Goal: Task Accomplishment & Management: Complete application form

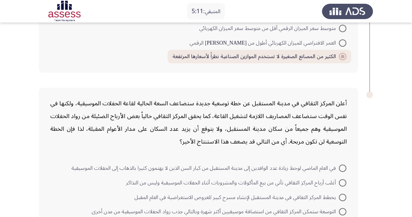
scroll to position [501, 0]
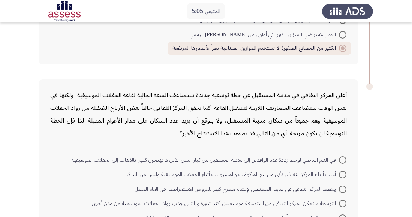
click at [342, 156] on span at bounding box center [343, 160] width 8 height 8
click at [342, 156] on input "في العام الماضي لوحظ زيادة عدد الوافدين إلى مدينة المستقبل من كبار السن الذين ل…" at bounding box center [343, 160] width 8 height 8
radio input "true"
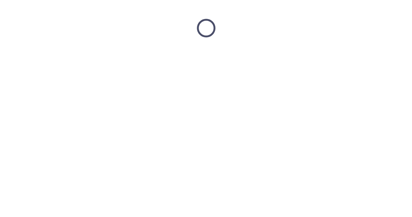
scroll to position [0, 0]
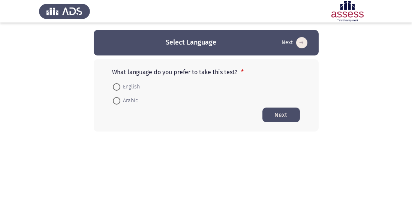
click at [116, 101] on span at bounding box center [116, 101] width 0 height 0
click at [116, 101] on input "Arabic" at bounding box center [117, 101] width 8 height 8
radio input "true"
click at [282, 117] on button "Next" at bounding box center [282, 114] width 38 height 15
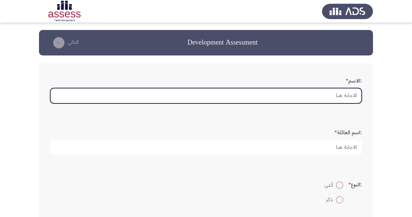
click at [345, 94] on input ":الاسم *" at bounding box center [206, 95] width 312 height 15
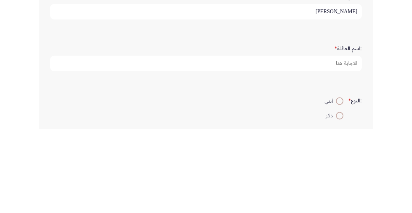
type input "[PERSON_NAME]"
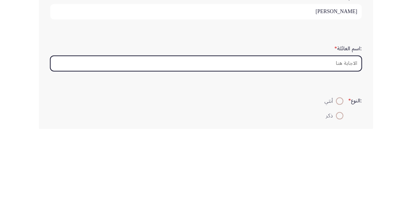
click at [343, 146] on input ":اسم العائلة *" at bounding box center [206, 147] width 312 height 15
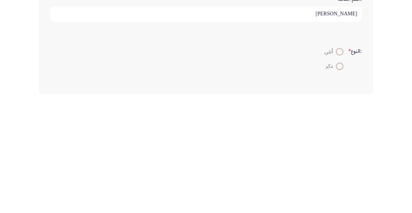
scroll to position [19, 0]
type input "[PERSON_NAME]"
click at [340, 189] on div ":النوع * أنثي ذكر" at bounding box center [206, 173] width 319 height 36
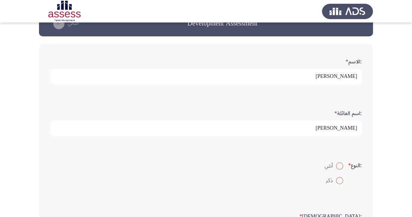
click at [338, 171] on mat-radio-button "أنثي" at bounding box center [334, 166] width 29 height 15
click at [338, 183] on span at bounding box center [340, 181] width 8 height 8
click at [338, 183] on input "ذكر" at bounding box center [340, 181] width 8 height 8
radio input "true"
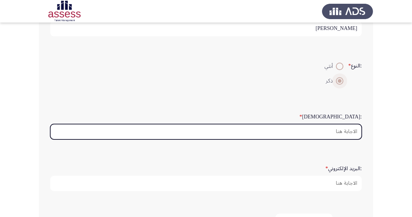
click at [345, 131] on input ":السن *" at bounding box center [206, 131] width 312 height 15
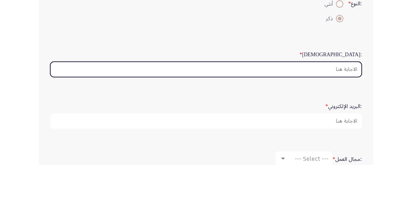
scroll to position [133, 0]
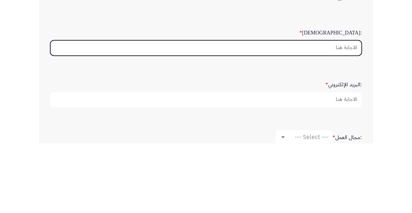
click at [347, 117] on input ":السن *" at bounding box center [206, 117] width 312 height 15
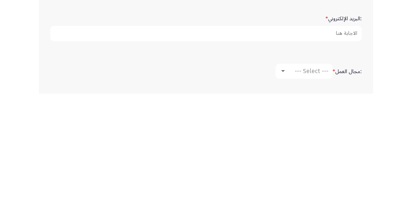
scroll to position [150, 0]
type input "36"
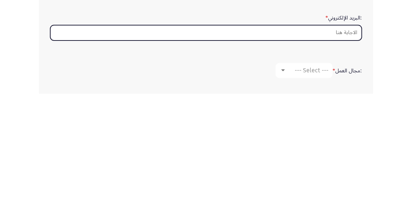
click at [340, 152] on input ":البريد الإلكتروني *" at bounding box center [206, 151] width 312 height 15
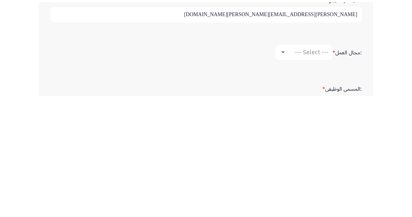
scroll to position [174, 0]
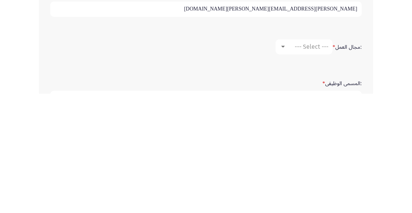
type input "[PERSON_NAME][EMAIL_ADDRESS][PERSON_NAME][DOMAIN_NAME]"
click at [311, 167] on span "--- Select ---" at bounding box center [312, 165] width 34 height 7
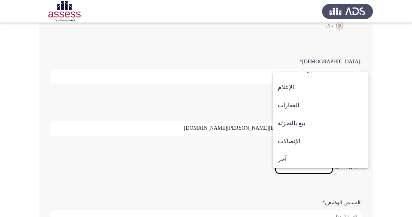
scroll to position [246, 0]
click at [300, 120] on span "بيع بالتجزئة" at bounding box center [321, 123] width 86 height 18
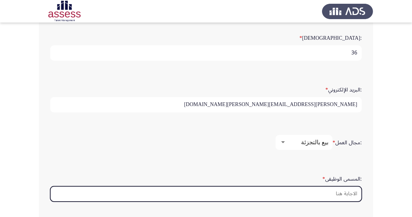
click at [338, 191] on input ":المسمى الوظيفى *" at bounding box center [206, 193] width 312 height 15
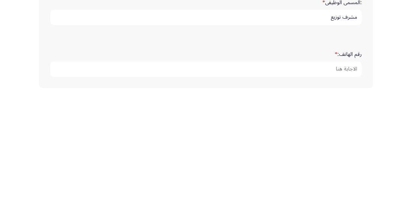
scroll to position [263, 0]
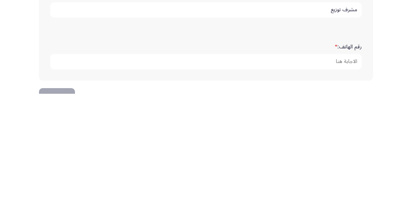
type input "مشرف توزيع"
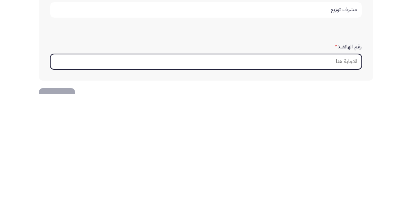
click at [341, 176] on input "رقم الهاتف: *" at bounding box center [206, 180] width 312 height 15
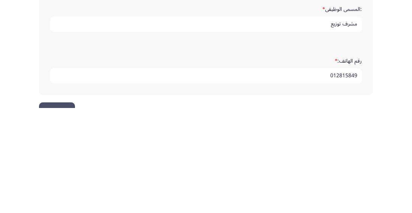
click at [341, 180] on input "012815849" at bounding box center [206, 180] width 312 height 15
click at [334, 177] on input "0128015849" at bounding box center [206, 180] width 312 height 15
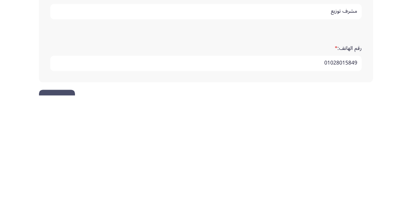
scroll to position [285, 0]
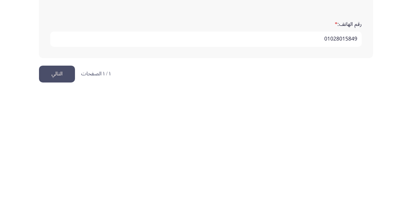
type input "01028015849"
click at [56, 194] on button "التالي" at bounding box center [57, 193] width 36 height 17
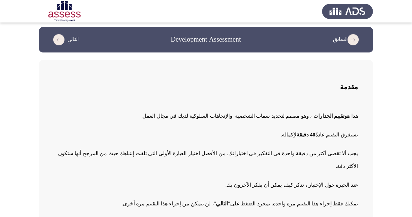
scroll to position [26, 0]
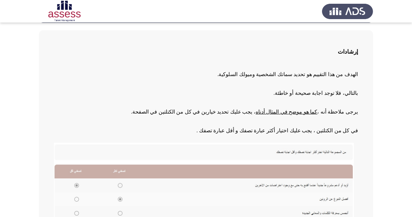
scroll to position [141, 0]
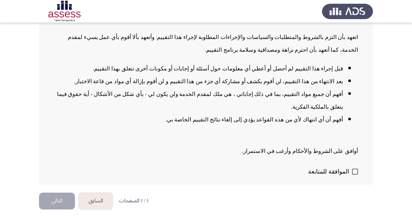
scroll to position [121, 0]
click at [346, 172] on span "الموافقة للمتابعة" at bounding box center [328, 171] width 41 height 9
click at [355, 175] on input "الموافقة للمتابعة" at bounding box center [355, 175] width 0 height 0
checkbox input "true"
click at [67, 203] on button "التالي" at bounding box center [57, 201] width 36 height 17
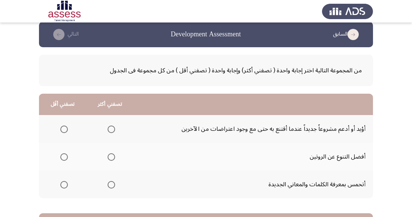
scroll to position [0, 0]
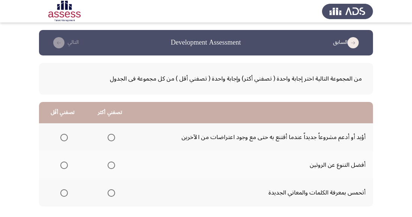
click at [188, 194] on td "أتحمس بمعرفة الكلمات والمعاني الجديدة" at bounding box center [254, 193] width 240 height 28
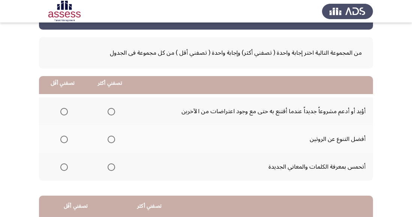
scroll to position [132, 0]
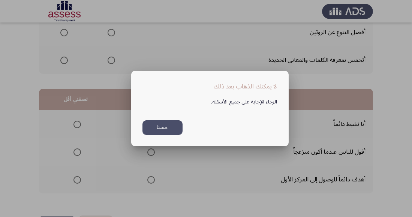
click at [155, 146] on mat-dialog-container "لا يمكنك الذهاب بعد ذلك الرجاء الإجابة على جميع الأسئلة. حسنا" at bounding box center [210, 108] width 158 height 75
click at [159, 135] on button "حسنا" at bounding box center [163, 127] width 40 height 15
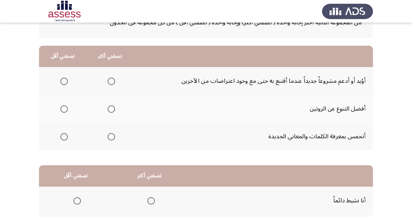
scroll to position [58, 0]
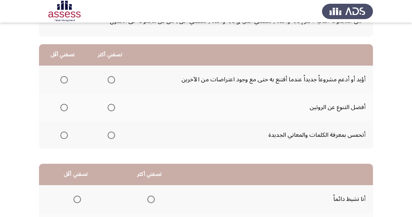
click at [111, 79] on span "Select an option" at bounding box center [112, 80] width 8 height 8
click at [111, 79] on input "Select an option" at bounding box center [112, 80] width 8 height 8
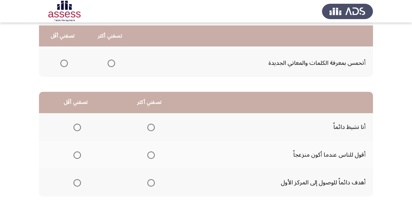
scroll to position [132, 0]
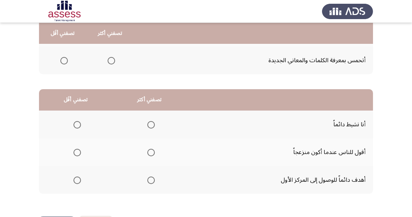
click at [153, 183] on span "Select an option" at bounding box center [151, 181] width 8 height 8
click at [153, 183] on input "Select an option" at bounding box center [151, 181] width 8 height 8
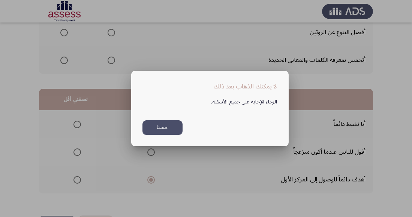
click at [162, 135] on button "حسنا" at bounding box center [163, 127] width 40 height 15
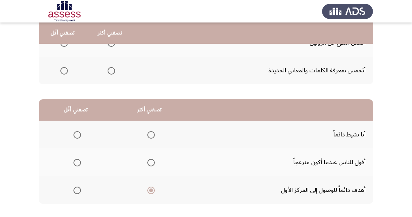
scroll to position [132, 0]
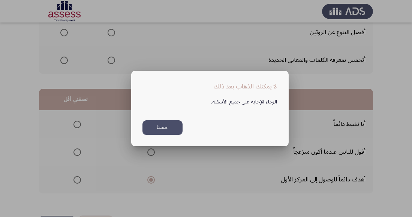
scroll to position [0, 0]
click at [170, 135] on button "حسنا" at bounding box center [163, 127] width 40 height 15
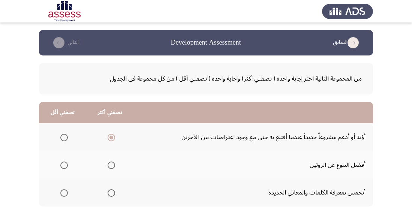
scroll to position [132, 0]
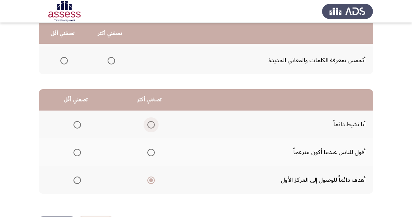
click at [150, 124] on span "Select an option" at bounding box center [151, 125] width 8 height 8
click at [150, 124] on input "Select an option" at bounding box center [151, 125] width 8 height 8
click at [147, 179] on span "Select an option" at bounding box center [151, 181] width 8 height 8
click at [147, 179] on input "Select an option" at bounding box center [151, 181] width 8 height 8
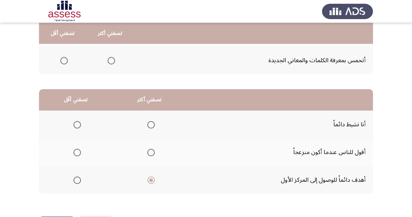
scroll to position [0, 0]
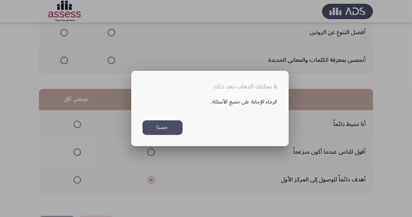
click at [157, 135] on button "حسنا" at bounding box center [163, 127] width 40 height 15
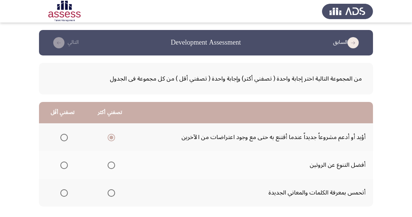
click at [352, 44] on icon "load previous page" at bounding box center [353, 42] width 11 height 11
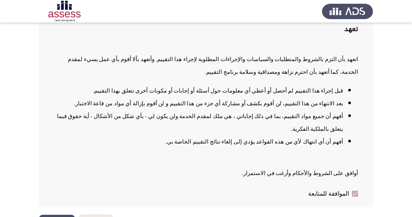
scroll to position [93, 0]
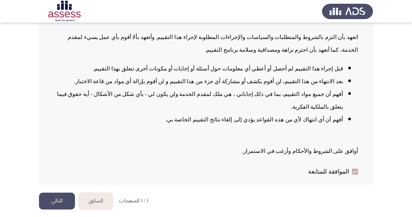
click at [343, 126] on li "أفهم أن أي انتهاك لأي من هذه القواعد يؤدي إلى إلغاء نتائج التقييم الخاصة بي." at bounding box center [198, 119] width 289 height 13
click at [63, 210] on button "التالي" at bounding box center [57, 201] width 36 height 17
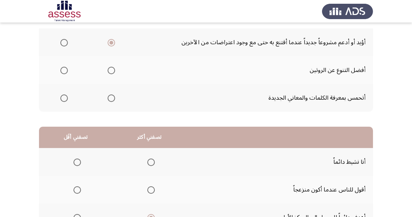
scroll to position [132, 0]
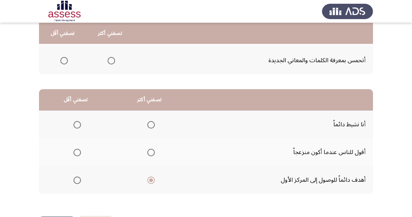
click at [185, 215] on div "من المجموعة التالية اختر إجابة واحدة ( تصفني أكثر) وإجابة واحدة ( تصفني أقل ) م…" at bounding box center [206, 69] width 334 height 293
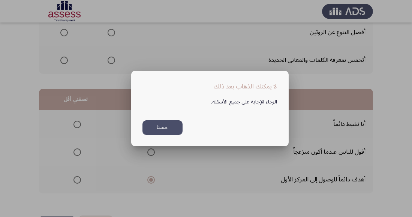
click at [162, 135] on button "حسنا" at bounding box center [163, 127] width 40 height 15
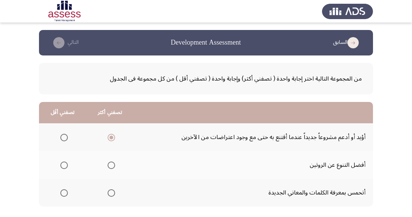
click at [61, 45] on icon "check the missing" at bounding box center [58, 42] width 11 height 11
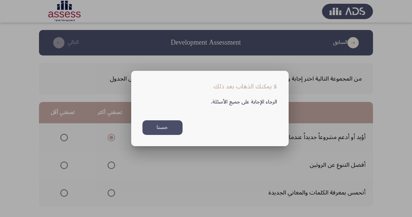
click at [161, 132] on button "حسنا" at bounding box center [163, 127] width 40 height 15
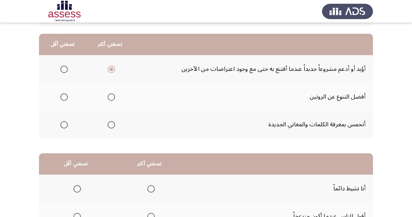
scroll to position [68, 0]
click at [105, 89] on th at bounding box center [109, 97] width 47 height 28
click at [112, 98] on span "Select an option" at bounding box center [112, 98] width 8 height 8
click at [112, 98] on input "Select an option" at bounding box center [112, 98] width 8 height 8
click at [112, 132] on th at bounding box center [109, 125] width 47 height 28
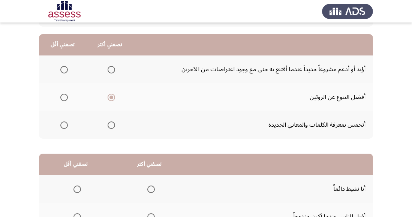
click at [110, 127] on span "Select an option" at bounding box center [112, 126] width 8 height 8
click at [110, 127] on input "Select an option" at bounding box center [112, 126] width 8 height 8
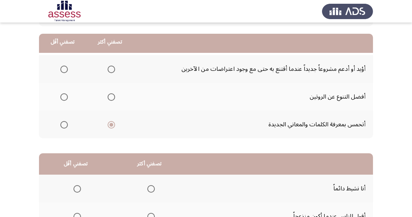
scroll to position [132, 0]
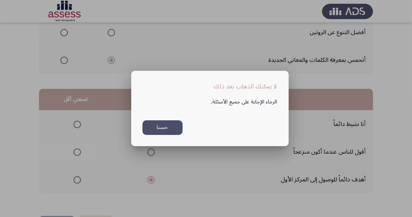
click at [162, 135] on button "حسنا" at bounding box center [163, 127] width 40 height 15
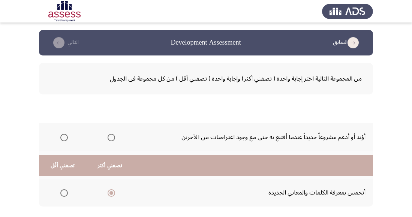
scroll to position [132, 0]
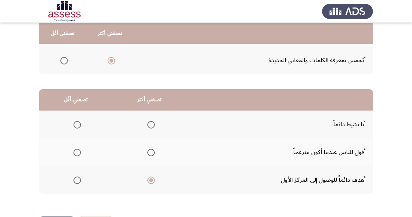
click at [149, 115] on th at bounding box center [150, 125] width 74 height 28
click at [148, 122] on span "Select an option" at bounding box center [151, 125] width 8 height 8
click at [148, 122] on input "Select an option" at bounding box center [151, 125] width 8 height 8
click at [145, 183] on label "Select an option" at bounding box center [149, 181] width 11 height 8
click at [147, 183] on input "Select an option" at bounding box center [151, 181] width 8 height 8
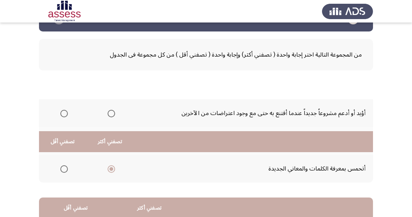
scroll to position [0, 0]
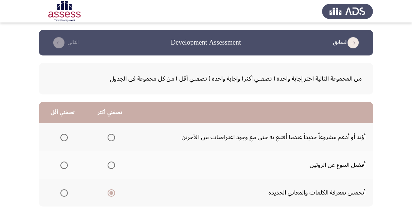
click at [353, 38] on icon "load previous page" at bounding box center [353, 42] width 11 height 11
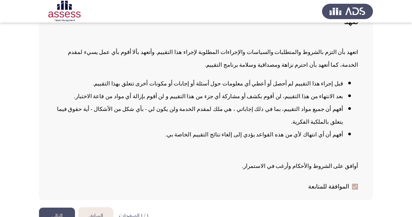
scroll to position [93, 0]
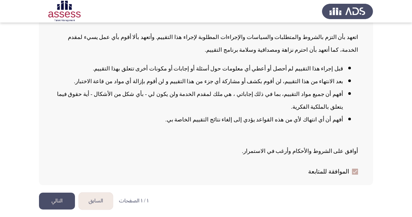
click at [65, 210] on button "التالي" at bounding box center [57, 201] width 36 height 17
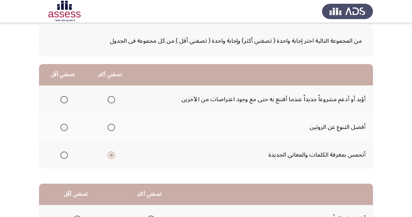
scroll to position [36, 0]
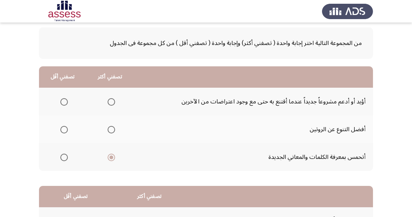
click at [108, 99] on span "Select an option" at bounding box center [112, 102] width 8 height 8
click at [108, 99] on input "Select an option" at bounding box center [112, 102] width 8 height 8
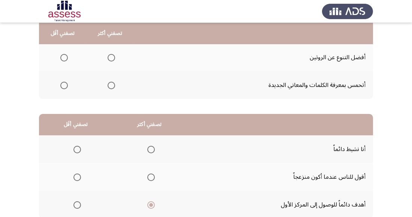
scroll to position [132, 0]
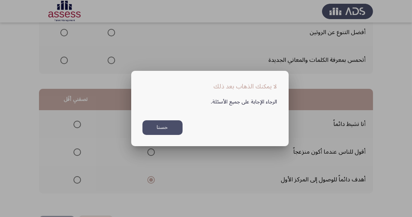
click at [171, 135] on button "حسنا" at bounding box center [163, 127] width 40 height 15
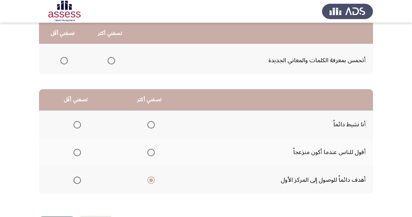
click at [86, 152] on th at bounding box center [76, 152] width 74 height 28
click at [77, 152] on span "Select an option" at bounding box center [78, 153] width 8 height 8
click at [77, 152] on input "Select an option" at bounding box center [78, 153] width 8 height 8
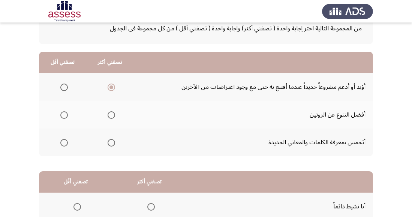
scroll to position [48, 0]
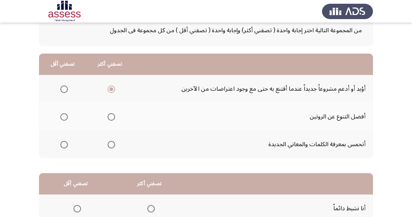
click at [60, 119] on span "Select an option" at bounding box center [64, 117] width 8 height 8
click at [60, 119] on input "Select an option" at bounding box center [64, 117] width 8 height 8
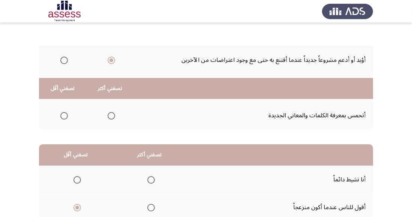
scroll to position [132, 0]
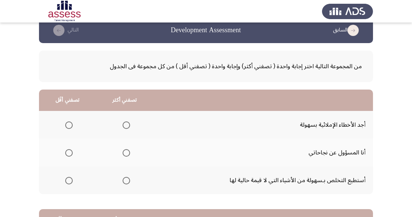
scroll to position [12, 0]
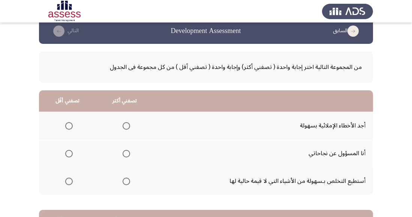
click at [49, 140] on th at bounding box center [67, 154] width 57 height 28
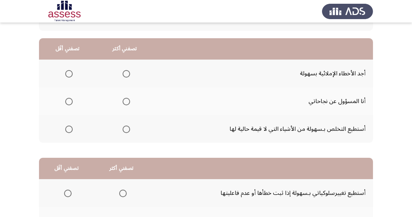
scroll to position [65, 0]
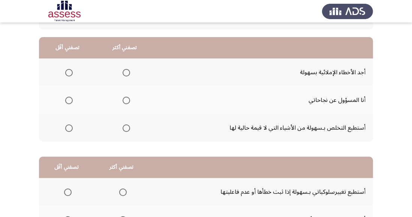
click at [125, 103] on span "Select an option" at bounding box center [127, 101] width 8 height 8
click at [125, 103] on input "Select an option" at bounding box center [127, 101] width 8 height 8
click at [66, 127] on span "Select an option" at bounding box center [69, 129] width 8 height 8
click at [59, 127] on th at bounding box center [67, 128] width 57 height 28
click at [66, 127] on span "Select an option" at bounding box center [69, 129] width 8 height 8
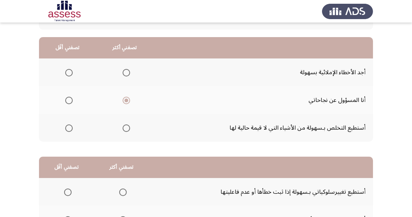
click at [66, 127] on input "Select an option" at bounding box center [69, 129] width 8 height 8
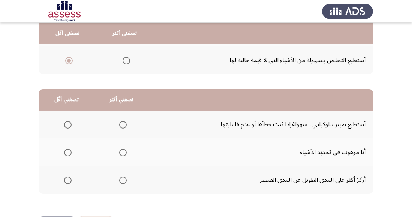
click at [119, 192] on th at bounding box center [121, 180] width 55 height 28
click at [119, 181] on span "Select an option" at bounding box center [123, 181] width 8 height 8
click at [119, 181] on input "Select an option" at bounding box center [123, 181] width 8 height 8
click at [66, 149] on span "Select an option" at bounding box center [68, 153] width 8 height 8
click at [66, 149] on input "Select an option" at bounding box center [68, 153] width 8 height 8
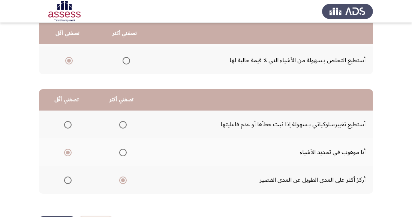
scroll to position [129, 0]
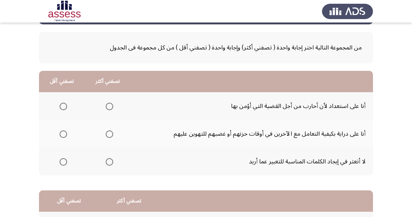
scroll to position [31, 0]
click at [63, 164] on span "Select an option" at bounding box center [64, 162] width 8 height 8
click at [63, 164] on input "Select an option" at bounding box center [64, 162] width 8 height 8
click at [108, 109] on span "Select an option" at bounding box center [110, 107] width 8 height 8
click at [108, 109] on input "Select an option" at bounding box center [110, 107] width 8 height 8
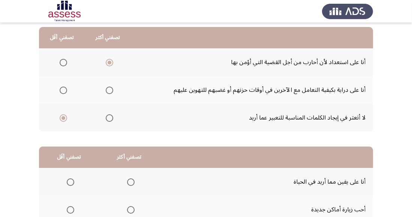
scroll to position [132, 0]
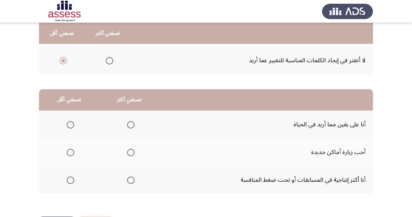
click at [126, 187] on th at bounding box center [129, 180] width 60 height 28
click at [132, 181] on span "Select an option" at bounding box center [131, 181] width 8 height 8
click at [132, 181] on input "Select an option" at bounding box center [131, 181] width 8 height 8
click at [73, 154] on span "Select an option" at bounding box center [71, 153] width 8 height 8
click at [73, 154] on input "Select an option" at bounding box center [71, 153] width 8 height 8
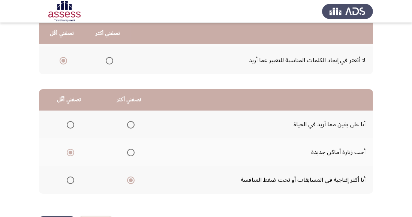
click at [71, 150] on span "Select an option" at bounding box center [71, 153] width 8 height 8
click at [71, 150] on input "Select an option" at bounding box center [71, 153] width 8 height 8
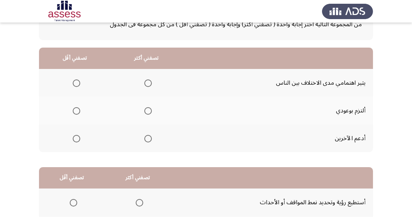
scroll to position [54, 0]
click at [70, 86] on label "Select an option" at bounding box center [75, 84] width 11 height 8
click at [73, 86] on input "Select an option" at bounding box center [77, 84] width 8 height 8
click at [145, 108] on span "Select an option" at bounding box center [148, 112] width 8 height 8
click at [145, 108] on input "Select an option" at bounding box center [148, 112] width 8 height 8
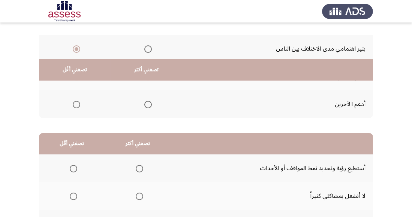
scroll to position [132, 0]
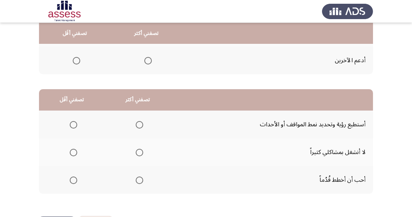
click at [139, 178] on span "Select an option" at bounding box center [140, 181] width 8 height 8
click at [139, 178] on input "Select an option" at bounding box center [140, 181] width 8 height 8
click at [72, 162] on th at bounding box center [72, 152] width 66 height 28
click at [73, 145] on th at bounding box center [72, 152] width 66 height 28
click at [73, 153] on span "Select an option" at bounding box center [74, 153] width 8 height 8
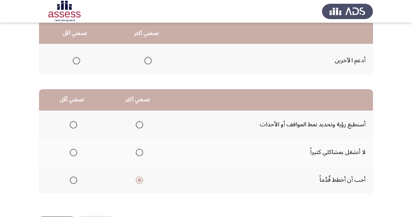
click at [73, 153] on input "Select an option" at bounding box center [74, 153] width 8 height 8
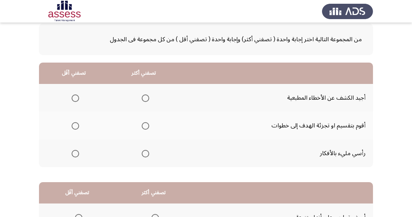
scroll to position [41, 0]
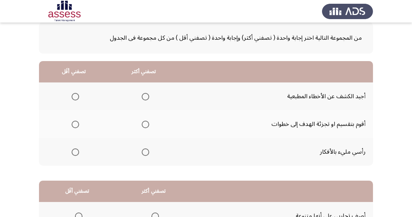
click at [147, 124] on span "Select an option" at bounding box center [146, 125] width 8 height 8
click at [147, 124] on input "Select an option" at bounding box center [146, 125] width 8 height 8
click at [74, 99] on span "Select an option" at bounding box center [76, 97] width 8 height 8
click at [74, 99] on input "Select an option" at bounding box center [76, 97] width 8 height 8
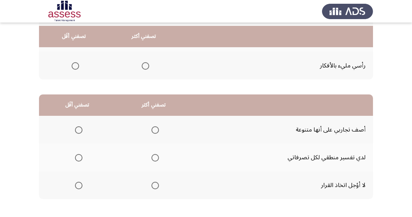
scroll to position [132, 0]
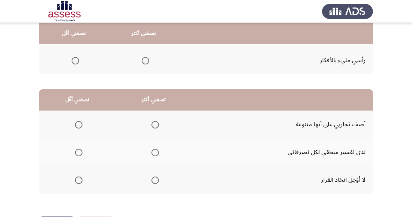
click at [155, 183] on span "Select an option" at bounding box center [156, 181] width 8 height 8
click at [155, 183] on input "Select an option" at bounding box center [156, 181] width 8 height 8
click at [79, 153] on span "Select an option" at bounding box center [79, 153] width 0 height 0
click at [78, 152] on input "Select an option" at bounding box center [79, 153] width 8 height 8
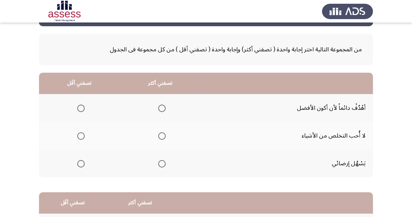
scroll to position [36, 0]
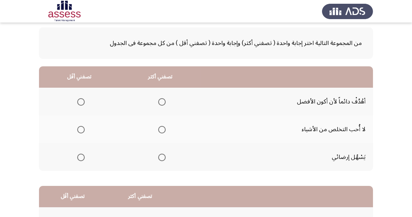
click at [162, 101] on span "Select an option" at bounding box center [162, 102] width 8 height 8
click at [162, 101] on input "Select an option" at bounding box center [162, 102] width 8 height 8
click at [75, 161] on label "Select an option" at bounding box center [79, 158] width 11 height 8
click at [77, 161] on input "Select an option" at bounding box center [81, 158] width 8 height 8
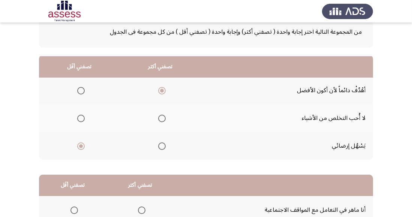
scroll to position [132, 0]
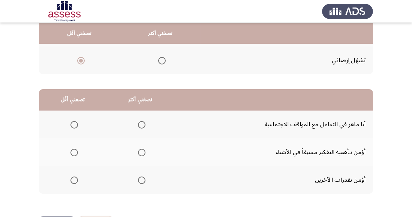
click at [144, 153] on span "Select an option" at bounding box center [142, 153] width 8 height 8
click at [144, 153] on input "Select an option" at bounding box center [142, 153] width 8 height 8
click at [76, 128] on span "Select an option" at bounding box center [75, 125] width 8 height 8
click at [76, 128] on input "Select an option" at bounding box center [75, 125] width 8 height 8
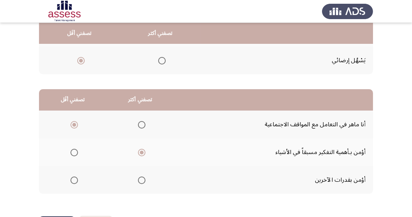
scroll to position [0, 0]
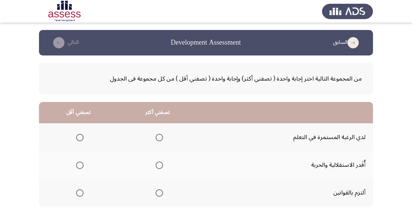
click at [153, 139] on label "Select an option" at bounding box center [158, 138] width 11 height 8
click at [156, 139] on input "Select an option" at bounding box center [160, 138] width 8 height 8
click at [73, 167] on label "Select an option" at bounding box center [78, 166] width 11 height 8
click at [76, 167] on input "Select an option" at bounding box center [80, 166] width 8 height 8
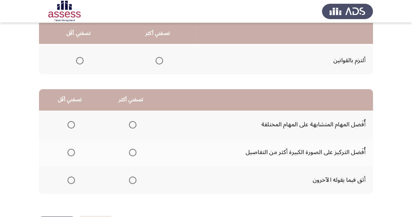
scroll to position [129, 0]
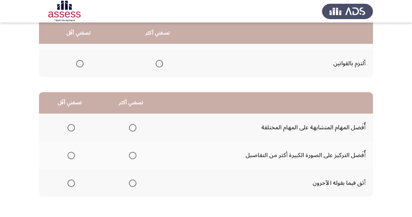
click at [141, 161] on th at bounding box center [132, 155] width 62 height 28
click at [132, 158] on span "Select an option" at bounding box center [133, 156] width 8 height 8
click at [132, 158] on input "Select an option" at bounding box center [133, 156] width 8 height 8
click at [71, 176] on th at bounding box center [70, 183] width 62 height 28
click at [74, 181] on span "Select an option" at bounding box center [72, 184] width 8 height 8
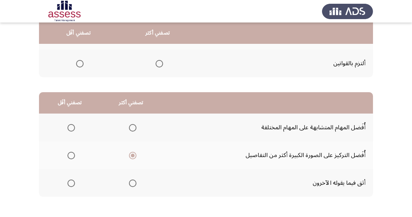
click at [74, 181] on input "Select an option" at bounding box center [72, 184] width 8 height 8
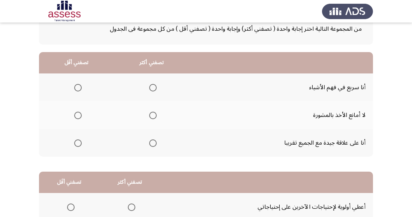
scroll to position [53, 0]
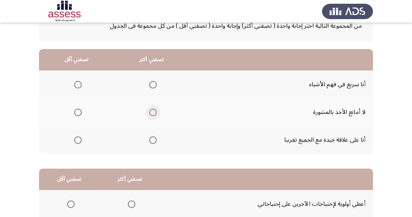
click at [154, 111] on span "Select an option" at bounding box center [153, 113] width 8 height 8
click at [154, 111] on input "Select an option" at bounding box center [153, 113] width 8 height 8
click at [86, 137] on th at bounding box center [76, 140] width 75 height 28
click at [80, 143] on span "Select an option" at bounding box center [78, 141] width 8 height 8
click at [80, 143] on input "Select an option" at bounding box center [78, 141] width 8 height 8
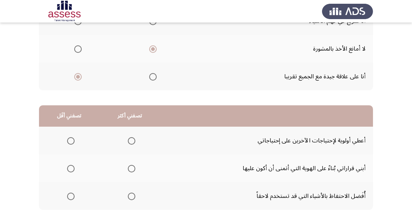
scroll to position [132, 0]
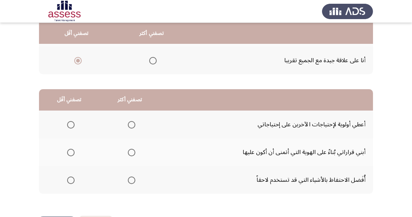
click at [134, 182] on span "Select an option" at bounding box center [132, 181] width 8 height 8
click at [134, 182] on input "Select an option" at bounding box center [132, 181] width 8 height 8
click at [69, 127] on span "Select an option" at bounding box center [71, 125] width 8 height 8
click at [69, 127] on input "Select an option" at bounding box center [71, 125] width 8 height 8
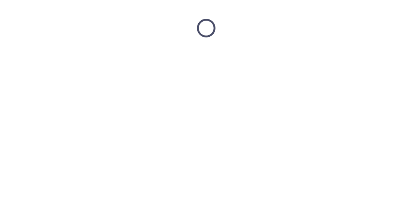
scroll to position [0, 0]
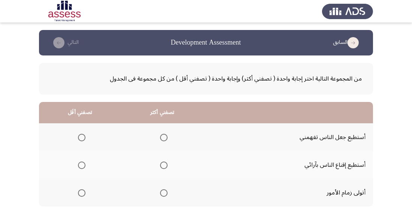
click at [165, 178] on th at bounding box center [162, 165] width 83 height 28
click at [170, 179] on th at bounding box center [162, 193] width 83 height 28
click at [165, 192] on span "Select an option" at bounding box center [164, 193] width 8 height 8
click at [165, 192] on input "Select an option" at bounding box center [164, 193] width 8 height 8
click at [80, 168] on span "Select an option" at bounding box center [82, 166] width 8 height 8
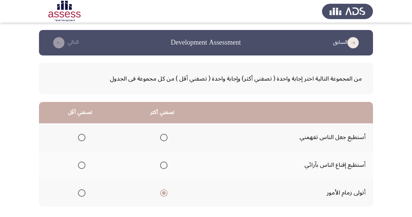
click at [80, 168] on input "Select an option" at bounding box center [82, 166] width 8 height 8
click at [78, 140] on span "Select an option" at bounding box center [82, 138] width 8 height 8
click at [78, 140] on input "Select an option" at bounding box center [82, 138] width 8 height 8
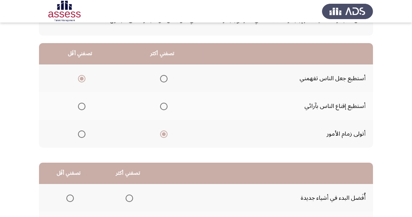
scroll to position [132, 0]
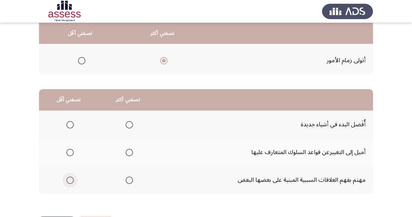
click at [70, 180] on span "Select an option" at bounding box center [70, 180] width 0 height 0
click at [69, 180] on input "Select an option" at bounding box center [70, 181] width 8 height 8
click at [128, 122] on span "Select an option" at bounding box center [130, 125] width 8 height 8
click at [128, 122] on input "Select an option" at bounding box center [130, 125] width 8 height 8
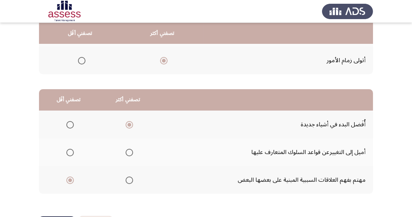
scroll to position [0, 0]
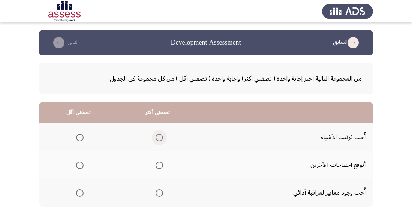
click at [161, 134] on span "Select an option" at bounding box center [160, 138] width 8 height 8
click at [161, 134] on input "Select an option" at bounding box center [160, 138] width 8 height 8
click at [83, 195] on span "Select an option" at bounding box center [80, 193] width 8 height 8
click at [83, 195] on input "Select an option" at bounding box center [80, 193] width 8 height 8
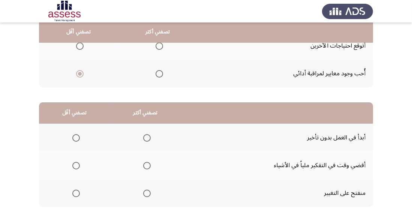
scroll to position [122, 0]
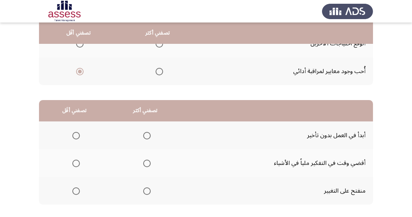
click at [149, 137] on span "Select an option" at bounding box center [147, 136] width 8 height 8
click at [149, 137] on input "Select an option" at bounding box center [147, 136] width 8 height 8
click at [62, 208] on div "من المجموعة التالية اختر إجابة واحدة ( تصفني أكثر) وإجابة واحدة ( تصفني أقل ) م…" at bounding box center [206, 77] width 334 height 286
click at [78, 189] on span "Select an option" at bounding box center [76, 192] width 8 height 8
click at [78, 189] on input "Select an option" at bounding box center [76, 192] width 8 height 8
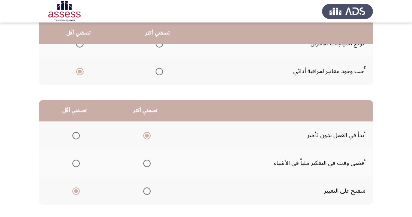
scroll to position [132, 0]
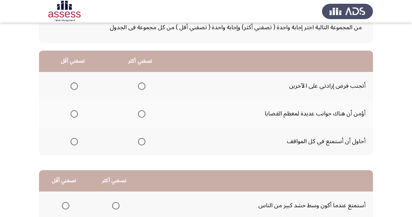
scroll to position [52, 0]
click at [73, 144] on span "Select an option" at bounding box center [75, 142] width 8 height 8
click at [73, 144] on input "Select an option" at bounding box center [75, 142] width 8 height 8
click at [141, 86] on span "Select an option" at bounding box center [142, 86] width 8 height 8
click at [141, 86] on input "Select an option" at bounding box center [142, 86] width 8 height 8
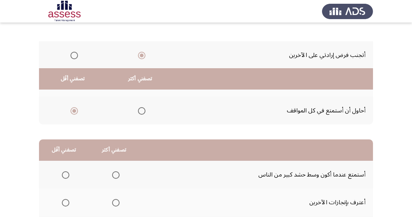
scroll to position [132, 0]
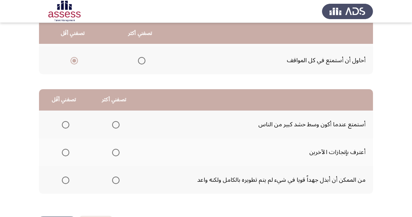
click at [117, 183] on span "Select an option" at bounding box center [116, 181] width 8 height 8
click at [117, 183] on input "Select an option" at bounding box center [116, 181] width 8 height 8
click at [63, 123] on span "Select an option" at bounding box center [66, 125] width 8 height 8
click at [63, 123] on input "Select an option" at bounding box center [66, 125] width 8 height 8
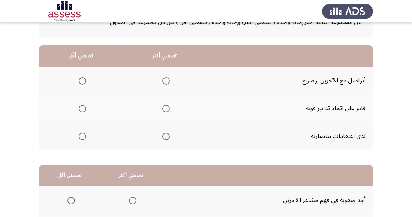
scroll to position [65, 0]
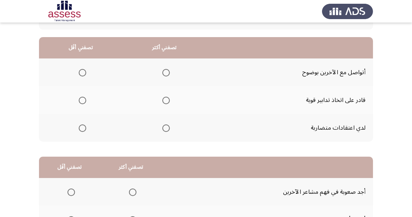
click at [80, 129] on span "Select an option" at bounding box center [83, 129] width 8 height 8
click at [80, 129] on input "Select an option" at bounding box center [83, 129] width 8 height 8
click at [166, 103] on span "Select an option" at bounding box center [166, 101] width 8 height 8
click at [166, 103] on input "Select an option" at bounding box center [166, 101] width 8 height 8
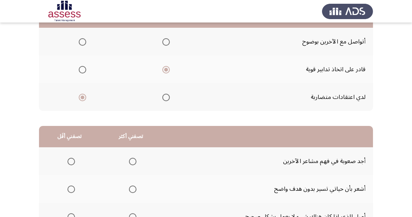
scroll to position [132, 0]
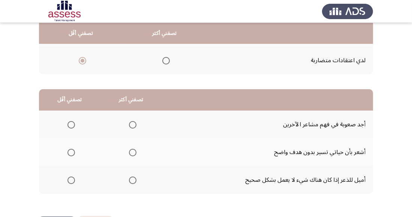
click at [71, 149] on span "Select an option" at bounding box center [72, 153] width 8 height 8
click at [71, 149] on input "Select an option" at bounding box center [72, 153] width 8 height 8
click at [131, 122] on span "Select an option" at bounding box center [133, 125] width 8 height 8
click at [131, 122] on input "Select an option" at bounding box center [133, 125] width 8 height 8
click at [134, 124] on span "Select an option" at bounding box center [133, 125] width 8 height 8
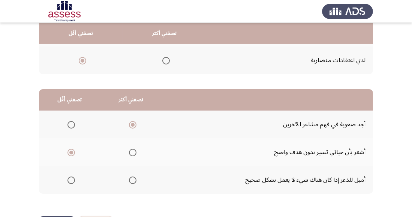
click at [134, 124] on input "Select an option" at bounding box center [133, 125] width 8 height 8
click at [134, 183] on span "Select an option" at bounding box center [133, 181] width 8 height 8
click at [134, 183] on input "Select an option" at bounding box center [133, 181] width 8 height 8
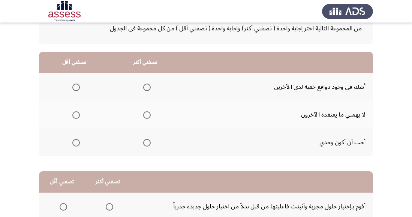
scroll to position [51, 0]
click at [146, 142] on span "Select an option" at bounding box center [147, 143] width 8 height 8
click at [146, 142] on input "Select an option" at bounding box center [147, 143] width 8 height 8
click at [72, 89] on span "Select an option" at bounding box center [76, 87] width 8 height 8
click at [72, 89] on input "Select an option" at bounding box center [76, 87] width 8 height 8
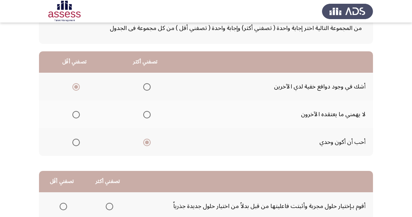
click at [146, 86] on span "Select an option" at bounding box center [147, 87] width 8 height 8
click at [146, 86] on input "Select an option" at bounding box center [147, 87] width 8 height 8
click at [75, 114] on span "Select an option" at bounding box center [76, 115] width 8 height 8
click at [75, 114] on input "Select an option" at bounding box center [76, 115] width 8 height 8
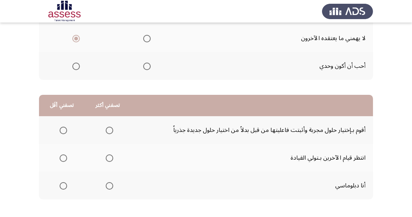
scroll to position [132, 0]
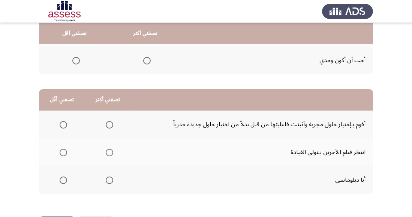
click at [110, 177] on span "Select an option" at bounding box center [110, 181] width 8 height 8
click at [110, 177] on input "Select an option" at bounding box center [110, 181] width 8 height 8
click at [66, 153] on span "Select an option" at bounding box center [64, 153] width 8 height 8
click at [66, 153] on input "Select an option" at bounding box center [64, 153] width 8 height 8
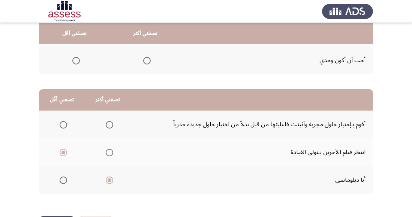
scroll to position [0, 0]
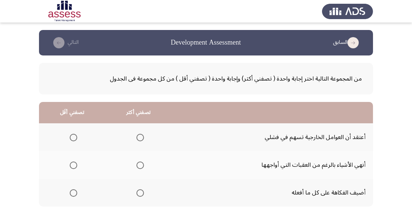
click at [74, 185] on th at bounding box center [72, 193] width 66 height 28
click at [74, 196] on span "Select an option" at bounding box center [74, 193] width 8 height 8
click at [74, 196] on input "Select an option" at bounding box center [74, 193] width 8 height 8
click at [138, 158] on th at bounding box center [138, 165] width 66 height 28
click at [140, 165] on span "Select an option" at bounding box center [141, 166] width 8 height 8
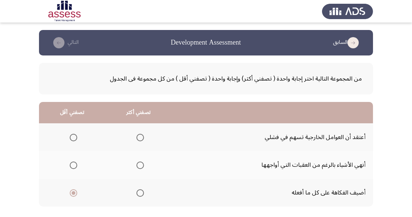
click at [140, 165] on input "Select an option" at bounding box center [141, 166] width 8 height 8
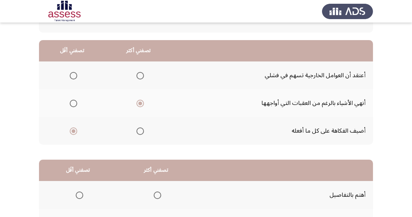
scroll to position [132, 0]
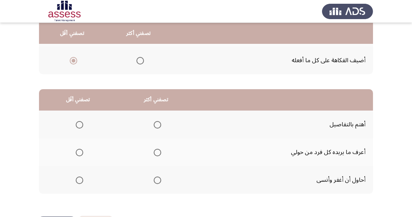
click at [195, 186] on td "أحاول أن أغفر وأنسى" at bounding box center [284, 180] width 178 height 28
click at [155, 122] on span "Select an option" at bounding box center [158, 125] width 8 height 8
click at [155, 122] on input "Select an option" at bounding box center [158, 125] width 8 height 8
click at [78, 183] on span "Select an option" at bounding box center [80, 181] width 8 height 8
click at [78, 183] on input "Select an option" at bounding box center [80, 181] width 8 height 8
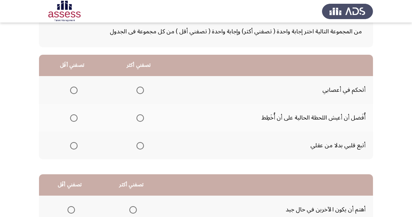
scroll to position [48, 0]
click at [72, 92] on span "Select an option" at bounding box center [74, 90] width 8 height 8
click at [72, 92] on input "Select an option" at bounding box center [74, 90] width 8 height 8
click at [141, 146] on span "Select an option" at bounding box center [141, 146] width 8 height 8
click at [141, 146] on input "Select an option" at bounding box center [141, 146] width 8 height 8
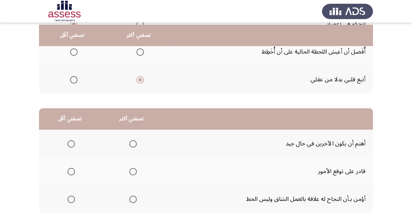
scroll to position [116, 0]
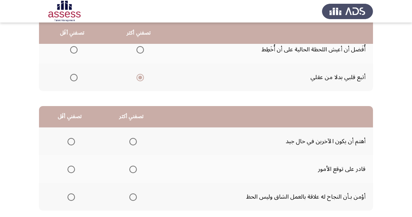
click at [135, 195] on span "Select an option" at bounding box center [133, 198] width 8 height 8
click at [135, 195] on input "Select an option" at bounding box center [133, 198] width 8 height 8
click at [71, 166] on span "Select an option" at bounding box center [72, 170] width 8 height 8
click at [71, 166] on input "Select an option" at bounding box center [72, 170] width 8 height 8
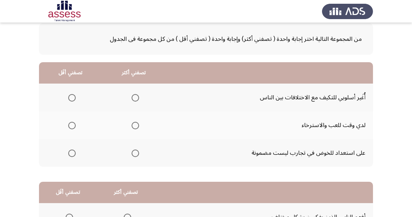
scroll to position [42, 0]
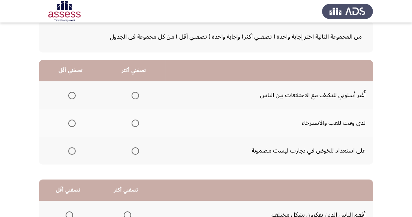
click at [132, 152] on span "Select an option" at bounding box center [136, 151] width 8 height 8
click at [132, 152] on input "Select an option" at bounding box center [136, 151] width 8 height 8
click at [69, 126] on span "Select an option" at bounding box center [72, 124] width 8 height 8
click at [69, 126] on input "Select an option" at bounding box center [72, 124] width 8 height 8
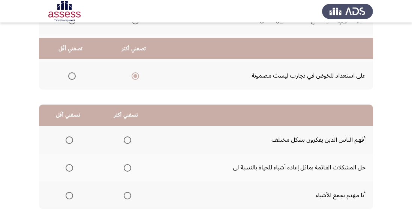
scroll to position [132, 0]
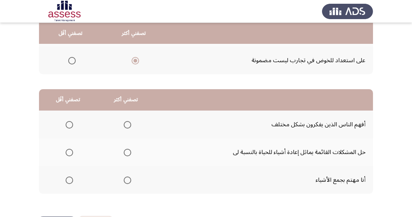
click at [128, 150] on span "Select an option" at bounding box center [128, 153] width 8 height 8
click at [128, 150] on input "Select an option" at bounding box center [128, 153] width 8 height 8
click at [71, 126] on span "Select an option" at bounding box center [70, 125] width 8 height 8
click at [71, 126] on input "Select an option" at bounding box center [70, 125] width 8 height 8
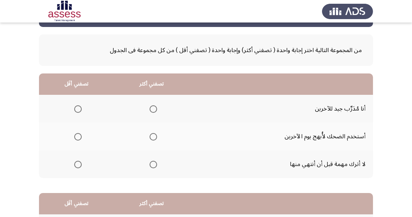
scroll to position [29, 0]
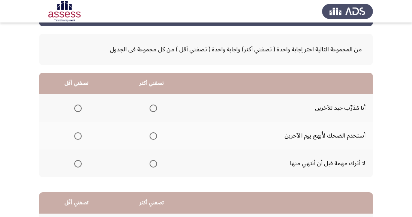
click at [152, 111] on span "Select an option" at bounding box center [154, 109] width 8 height 8
click at [152, 111] on input "Select an option" at bounding box center [154, 109] width 8 height 8
click at [78, 143] on th at bounding box center [76, 136] width 75 height 28
click at [80, 132] on span "Select an option" at bounding box center [78, 136] width 8 height 8
click at [80, 132] on input "Select an option" at bounding box center [78, 136] width 8 height 8
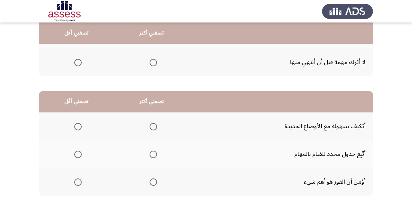
scroll to position [132, 0]
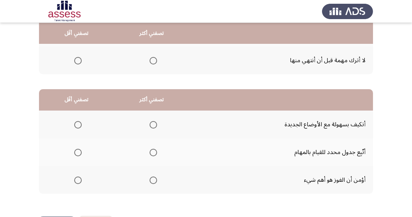
click at [218, 138] on td "أتكيف بسهولة مع الأوضاع الجديدة" at bounding box center [281, 125] width 184 height 28
click at [153, 152] on span "Select an option" at bounding box center [154, 153] width 8 height 8
click at [153, 152] on input "Select an option" at bounding box center [154, 153] width 8 height 8
click at [78, 180] on span "Select an option" at bounding box center [78, 180] width 0 height 0
click at [78, 180] on input "Select an option" at bounding box center [78, 181] width 8 height 8
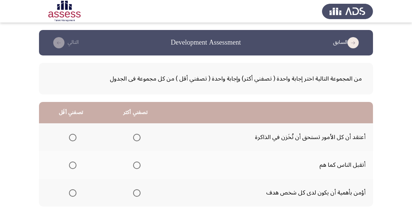
click at [133, 191] on span "Select an option" at bounding box center [137, 193] width 8 height 8
click at [133, 191] on input "Select an option" at bounding box center [137, 193] width 8 height 8
click at [71, 168] on span "Select an option" at bounding box center [73, 166] width 8 height 8
click at [71, 168] on input "Select an option" at bounding box center [73, 166] width 8 height 8
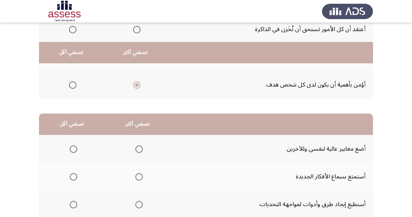
scroll to position [132, 0]
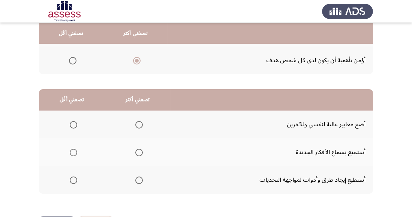
click at [141, 169] on th at bounding box center [138, 180] width 66 height 28
click at [80, 158] on th at bounding box center [72, 152] width 66 height 28
click at [67, 132] on th at bounding box center [72, 125] width 66 height 28
click at [71, 128] on span "Select an option" at bounding box center [74, 125] width 8 height 8
click at [71, 128] on input "Select an option" at bounding box center [74, 125] width 8 height 8
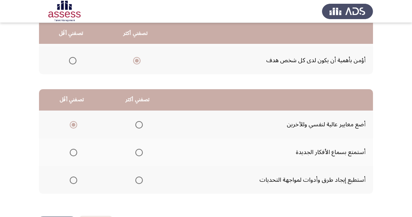
click at [138, 180] on span "Select an option" at bounding box center [139, 181] width 8 height 8
click at [138, 180] on input "Select an option" at bounding box center [139, 181] width 8 height 8
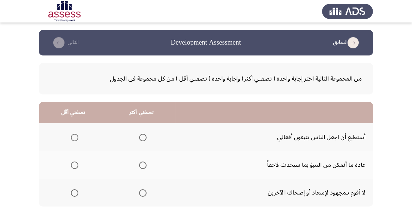
click at [138, 172] on th at bounding box center [141, 165] width 68 height 28
click at [139, 168] on span "Select an option" at bounding box center [143, 166] width 8 height 8
click at [139, 168] on input "Select an option" at bounding box center [143, 166] width 8 height 8
click at [68, 138] on label "Select an option" at bounding box center [73, 138] width 11 height 8
click at [71, 138] on input "Select an option" at bounding box center [75, 138] width 8 height 8
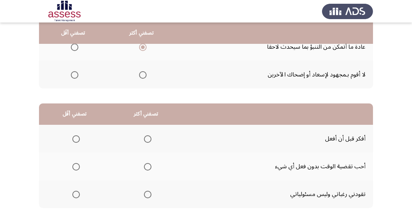
scroll to position [132, 0]
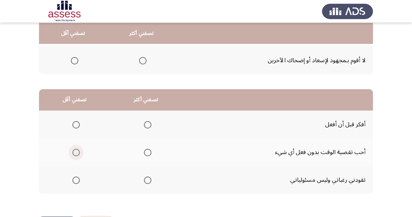
click at [79, 152] on span "Select an option" at bounding box center [76, 153] width 8 height 8
click at [79, 152] on input "Select an option" at bounding box center [76, 153] width 8 height 8
click at [141, 126] on label "Select an option" at bounding box center [146, 125] width 11 height 8
click at [144, 126] on input "Select an option" at bounding box center [148, 125] width 8 height 8
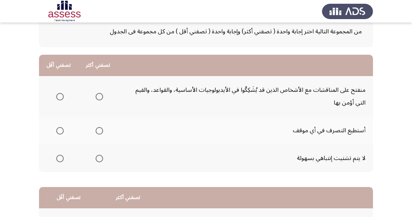
scroll to position [49, 0]
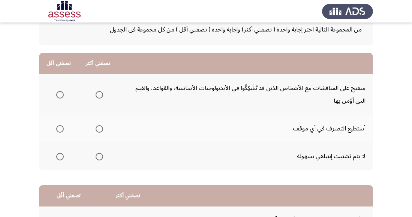
click at [98, 126] on span "Select an option" at bounding box center [100, 129] width 8 height 8
click at [98, 126] on input "Select an option" at bounding box center [100, 129] width 8 height 8
click at [56, 158] on span "Select an option" at bounding box center [60, 157] width 8 height 8
click at [56, 158] on input "Select an option" at bounding box center [60, 157] width 8 height 8
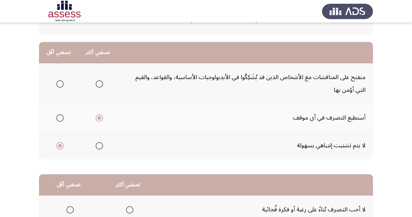
scroll to position [60, 0]
click at [98, 146] on span "Select an option" at bounding box center [100, 147] width 8 height 8
click at [98, 146] on input "Select an option" at bounding box center [100, 147] width 8 height 8
click at [62, 84] on span "Select an option" at bounding box center [60, 85] width 8 height 8
click at [62, 84] on input "Select an option" at bounding box center [60, 85] width 8 height 8
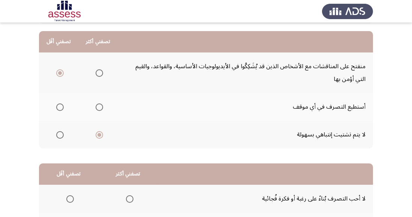
scroll to position [145, 0]
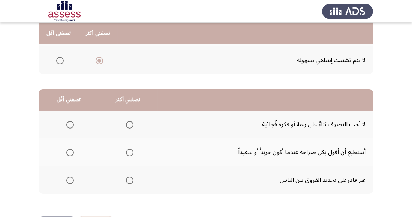
click at [130, 149] on span "Select an option" at bounding box center [130, 153] width 8 height 8
click at [130, 149] on input "Select an option" at bounding box center [130, 153] width 8 height 8
click at [70, 182] on span "Select an option" at bounding box center [70, 181] width 8 height 8
click at [70, 182] on input "Select an option" at bounding box center [70, 181] width 8 height 8
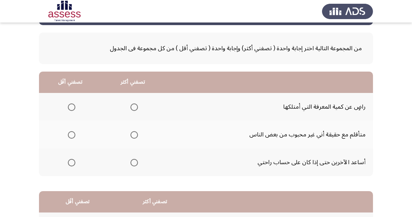
scroll to position [32, 0]
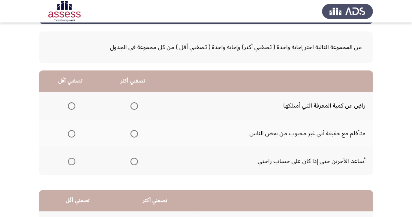
click at [131, 161] on span "Select an option" at bounding box center [135, 162] width 8 height 8
click at [131, 161] on input "Select an option" at bounding box center [135, 162] width 8 height 8
click at [69, 107] on span "Select an option" at bounding box center [72, 106] width 8 height 8
click at [69, 107] on input "Select an option" at bounding box center [72, 106] width 8 height 8
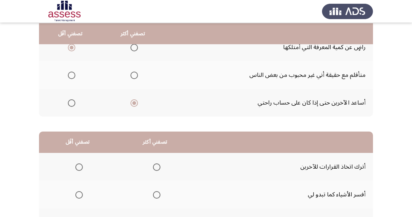
scroll to position [89, 0]
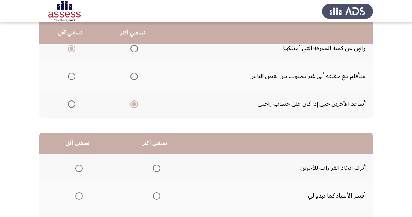
click at [65, 86] on th at bounding box center [70, 76] width 63 height 28
click at [71, 79] on span "Select an option" at bounding box center [72, 77] width 8 height 8
click at [71, 79] on input "Select an option" at bounding box center [72, 77] width 8 height 8
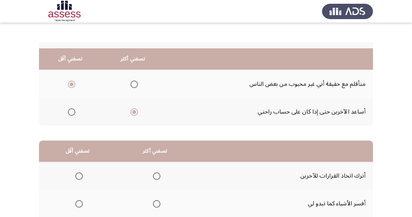
scroll to position [132, 0]
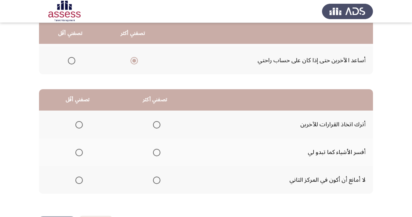
click at [79, 121] on span "Select an option" at bounding box center [79, 125] width 8 height 8
click at [79, 121] on input "Select an option" at bounding box center [79, 125] width 8 height 8
click at [151, 156] on label "Select an option" at bounding box center [155, 153] width 11 height 8
click at [153, 156] on input "Select an option" at bounding box center [157, 153] width 8 height 8
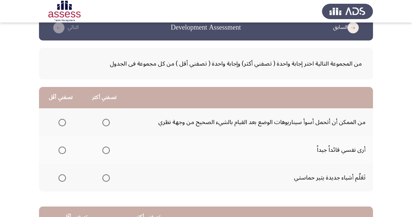
scroll to position [0, 0]
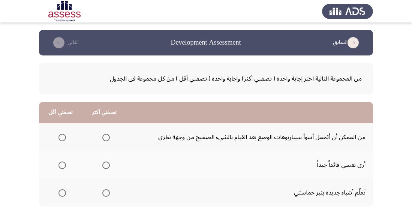
click at [108, 174] on th at bounding box center [105, 165] width 44 height 28
click at [105, 168] on span "Select an option" at bounding box center [106, 166] width 8 height 8
click at [105, 168] on input "Select an option" at bounding box center [106, 166] width 8 height 8
click at [61, 135] on span "Select an option" at bounding box center [63, 138] width 8 height 8
click at [61, 135] on input "Select an option" at bounding box center [63, 138] width 8 height 8
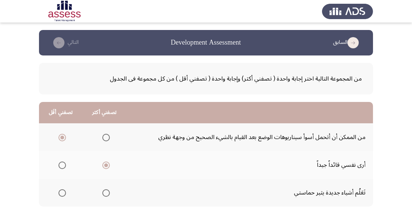
click at [63, 191] on span "Select an option" at bounding box center [63, 193] width 8 height 8
click at [63, 191] on input "Select an option" at bounding box center [63, 193] width 8 height 8
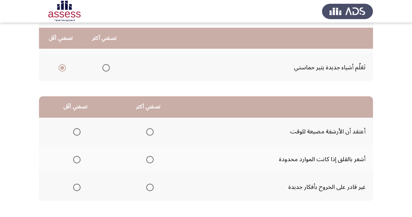
scroll to position [132, 0]
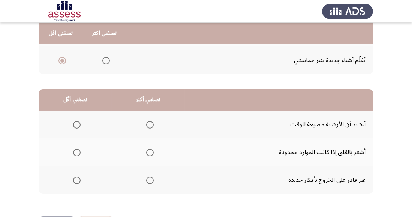
click at [78, 160] on th at bounding box center [75, 152] width 73 height 28
click at [149, 152] on span "Select an option" at bounding box center [150, 153] width 8 height 8
click at [149, 152] on input "Select an option" at bounding box center [150, 153] width 8 height 8
click at [77, 124] on span "Select an option" at bounding box center [77, 125] width 8 height 8
click at [77, 124] on input "Select an option" at bounding box center [77, 125] width 8 height 8
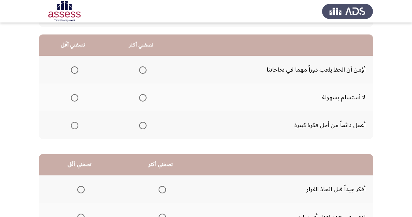
scroll to position [68, 0]
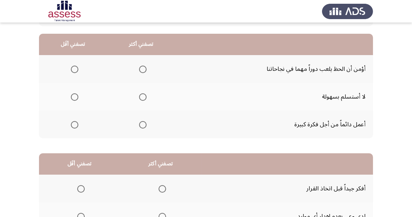
click at [141, 99] on span "Select an option" at bounding box center [143, 97] width 8 height 8
click at [141, 99] on input "Select an option" at bounding box center [143, 97] width 8 height 8
click at [75, 69] on span "Select an option" at bounding box center [75, 70] width 8 height 8
click at [75, 69] on input "Select an option" at bounding box center [75, 70] width 8 height 8
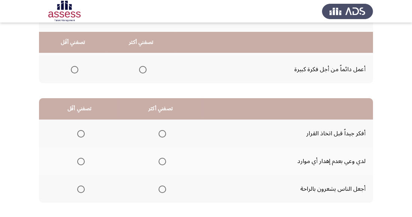
scroll to position [132, 0]
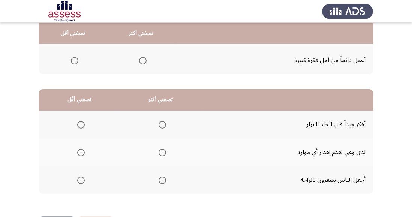
click at [164, 123] on span "Select an option" at bounding box center [163, 125] width 8 height 8
click at [164, 123] on input "Select an option" at bounding box center [163, 125] width 8 height 8
click at [84, 183] on span "Select an option" at bounding box center [81, 181] width 8 height 8
click at [84, 183] on input "Select an option" at bounding box center [81, 181] width 8 height 8
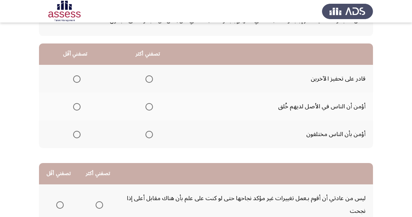
scroll to position [59, 0]
click at [74, 107] on span "Select an option" at bounding box center [77, 107] width 8 height 8
click at [74, 107] on input "Select an option" at bounding box center [77, 107] width 8 height 8
click at [150, 76] on span "Select an option" at bounding box center [150, 79] width 8 height 8
click at [150, 76] on input "Select an option" at bounding box center [150, 79] width 8 height 8
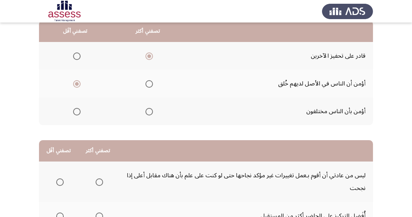
scroll to position [145, 0]
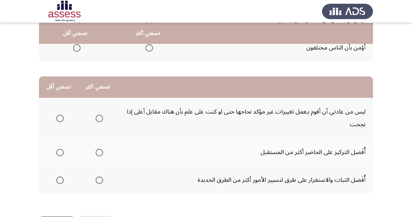
click at [102, 182] on span "Select an option" at bounding box center [100, 181] width 8 height 8
click at [102, 182] on input "Select an option" at bounding box center [100, 181] width 8 height 8
click at [49, 122] on th at bounding box center [58, 118] width 39 height 41
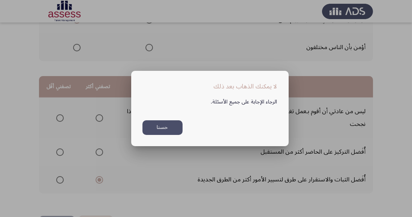
click at [162, 135] on button "حسنا" at bounding box center [163, 127] width 40 height 15
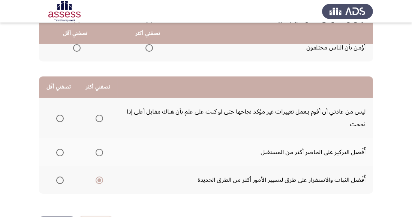
click at [57, 119] on span "Select an option" at bounding box center [60, 119] width 8 height 8
click at [57, 119] on input "Select an option" at bounding box center [60, 119] width 8 height 8
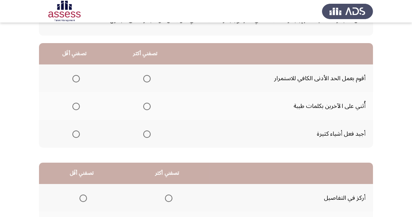
scroll to position [59, 0]
click at [141, 103] on label "Select an option" at bounding box center [145, 106] width 11 height 8
click at [143, 103] on input "Select an option" at bounding box center [147, 106] width 8 height 8
click at [75, 77] on span "Select an option" at bounding box center [76, 79] width 8 height 8
click at [75, 77] on input "Select an option" at bounding box center [76, 79] width 8 height 8
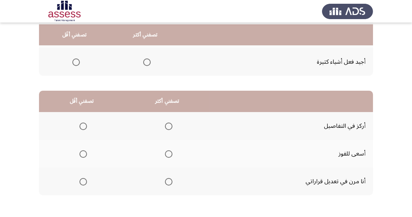
scroll to position [132, 0]
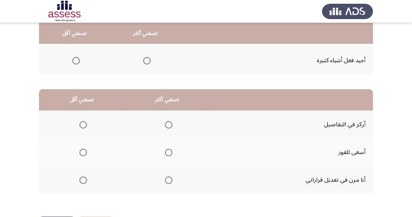
click at [167, 123] on span "Select an option" at bounding box center [169, 125] width 8 height 8
click at [167, 123] on input "Select an option" at bounding box center [169, 125] width 8 height 8
click at [80, 181] on span "Select an option" at bounding box center [84, 181] width 8 height 8
click at [80, 181] on input "Select an option" at bounding box center [84, 181] width 8 height 8
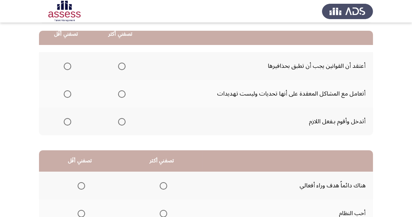
scroll to position [71, 0]
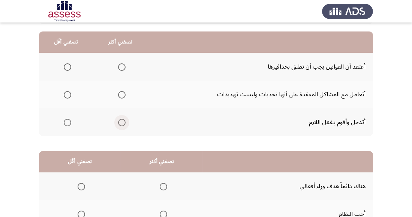
click at [125, 125] on span "Select an option" at bounding box center [122, 123] width 8 height 8
click at [125, 125] on input "Select an option" at bounding box center [122, 123] width 8 height 8
click at [64, 68] on span "Select an option" at bounding box center [68, 67] width 8 height 8
click at [64, 68] on input "Select an option" at bounding box center [68, 67] width 8 height 8
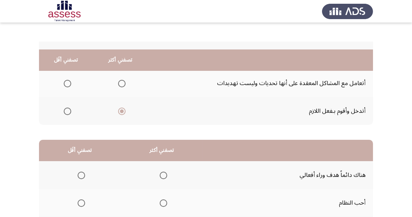
scroll to position [132, 0]
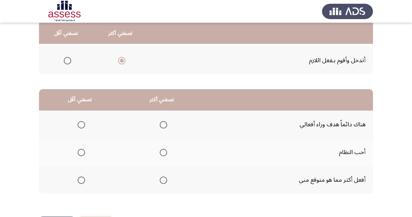
click at [160, 182] on span "Select an option" at bounding box center [164, 181] width 8 height 8
click at [160, 182] on input "Select an option" at bounding box center [164, 181] width 8 height 8
click at [78, 125] on span "Select an option" at bounding box center [82, 125] width 8 height 8
click at [78, 125] on input "Select an option" at bounding box center [82, 125] width 8 height 8
click at [80, 155] on span "Select an option" at bounding box center [82, 153] width 8 height 8
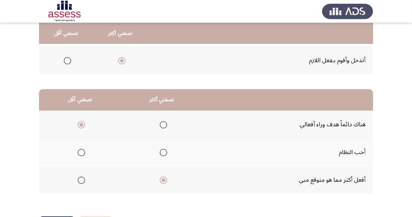
click at [80, 155] on input "Select an option" at bounding box center [82, 153] width 8 height 8
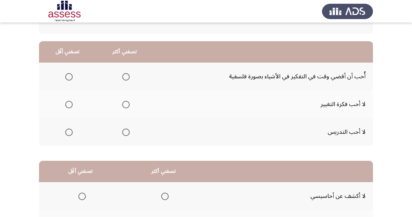
scroll to position [55, 0]
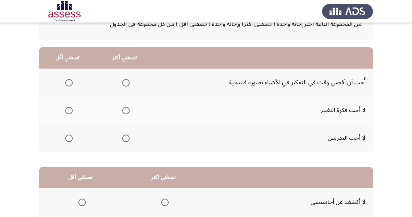
click at [66, 81] on span "Select an option" at bounding box center [69, 83] width 8 height 8
click at [66, 81] on input "Select an option" at bounding box center [69, 83] width 8 height 8
click at [122, 108] on span "Select an option" at bounding box center [126, 111] width 8 height 8
click at [122, 108] on input "Select an option" at bounding box center [126, 111] width 8 height 8
click at [126, 107] on span "Select an option" at bounding box center [126, 111] width 8 height 8
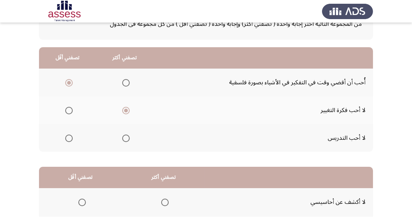
click at [126, 107] on input "Select an option" at bounding box center [126, 111] width 8 height 8
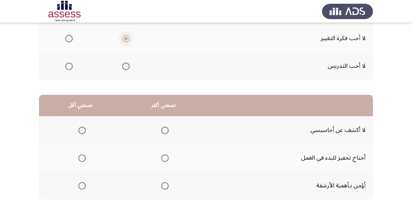
scroll to position [132, 0]
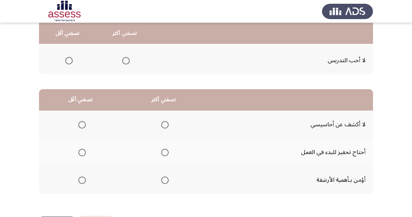
click at [158, 181] on label "Select an option" at bounding box center [163, 181] width 11 height 8
click at [161, 181] on input "Select an option" at bounding box center [165, 181] width 8 height 8
click at [89, 124] on th at bounding box center [80, 125] width 83 height 28
click at [80, 124] on span "Select an option" at bounding box center [82, 125] width 8 height 8
click at [80, 124] on input "Select an option" at bounding box center [82, 125] width 8 height 8
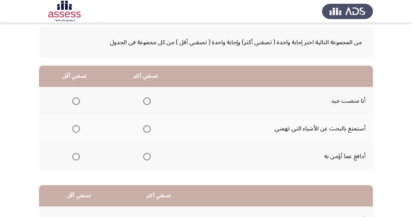
scroll to position [39, 0]
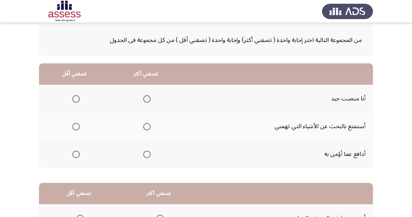
click at [147, 155] on span "Select an option" at bounding box center [147, 155] width 0 height 0
click at [146, 154] on input "Select an option" at bounding box center [147, 155] width 8 height 8
click at [75, 95] on span "Select an option" at bounding box center [76, 99] width 8 height 8
click at [75, 95] on input "Select an option" at bounding box center [76, 99] width 8 height 8
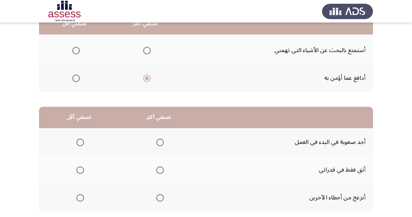
scroll to position [119, 0]
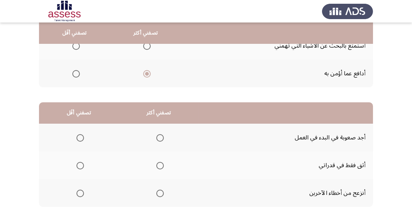
click at [147, 168] on th at bounding box center [159, 166] width 80 height 28
click at [156, 168] on span "Select an option" at bounding box center [160, 166] width 8 height 8
click at [156, 168] on input "Select an option" at bounding box center [160, 166] width 8 height 8
click at [79, 196] on span "Select an option" at bounding box center [81, 194] width 8 height 8
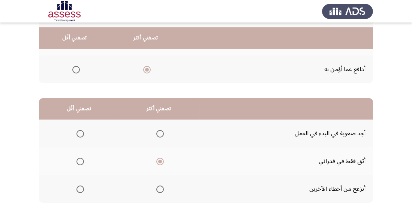
scroll to position [123, 0]
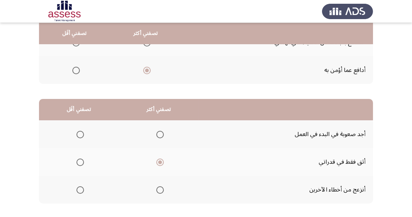
click at [81, 187] on span "Select an option" at bounding box center [81, 190] width 8 height 8
click at [81, 187] on input "Select an option" at bounding box center [81, 190] width 8 height 8
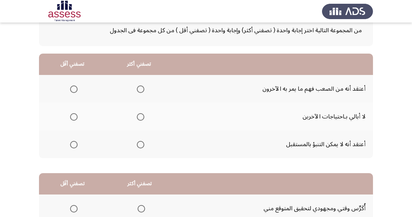
scroll to position [48, 0]
click at [141, 92] on span "Select an option" at bounding box center [141, 90] width 8 height 8
click at [141, 92] on input "Select an option" at bounding box center [141, 90] width 8 height 8
click at [74, 144] on span "Select an option" at bounding box center [74, 145] width 8 height 8
click at [74, 144] on input "Select an option" at bounding box center [74, 145] width 8 height 8
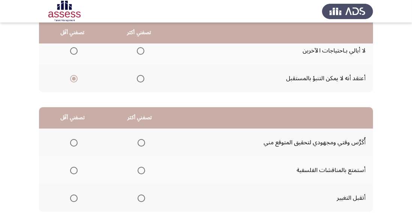
scroll to position [132, 0]
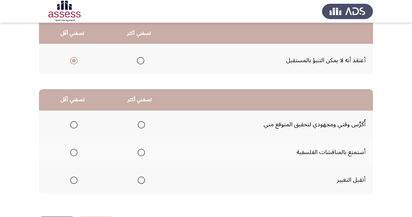
click at [73, 177] on span "Select an option" at bounding box center [74, 181] width 8 height 8
click at [73, 177] on input "Select an option" at bounding box center [74, 181] width 8 height 8
click at [148, 120] on th at bounding box center [139, 125] width 67 height 28
click at [140, 122] on span "Select an option" at bounding box center [142, 125] width 8 height 8
click at [140, 122] on input "Select an option" at bounding box center [142, 125] width 8 height 8
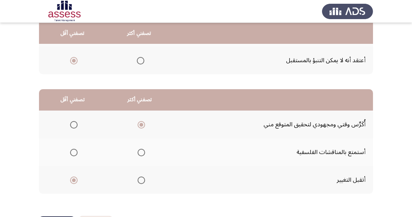
click at [72, 155] on span "Select an option" at bounding box center [74, 153] width 8 height 8
click at [72, 155] on input "Select an option" at bounding box center [74, 153] width 8 height 8
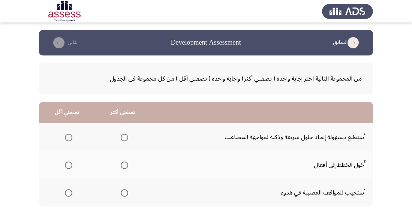
click at [125, 168] on span "Select an option" at bounding box center [125, 166] width 8 height 8
click at [125, 168] on input "Select an option" at bounding box center [125, 166] width 8 height 8
click at [56, 196] on th at bounding box center [67, 193] width 56 height 28
click at [67, 196] on span "Select an option" at bounding box center [69, 193] width 8 height 8
click at [67, 196] on input "Select an option" at bounding box center [69, 193] width 8 height 8
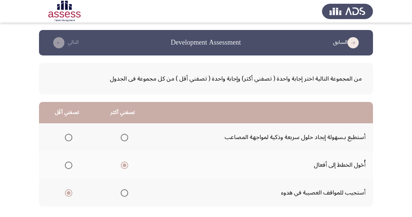
click at [140, 205] on th at bounding box center [123, 193] width 56 height 28
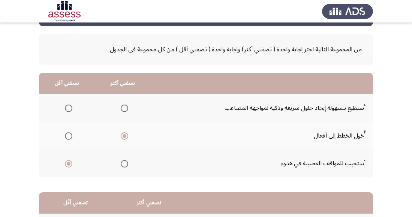
scroll to position [132, 0]
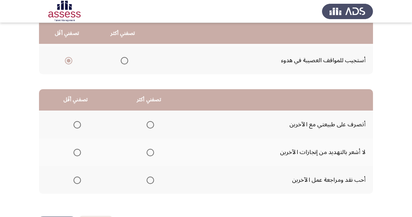
click at [147, 156] on span "Select an option" at bounding box center [151, 153] width 8 height 8
click at [147, 156] on input "Select an option" at bounding box center [151, 153] width 8 height 8
click at [79, 125] on span "Select an option" at bounding box center [78, 125] width 8 height 8
click at [79, 125] on input "Select an option" at bounding box center [78, 125] width 8 height 8
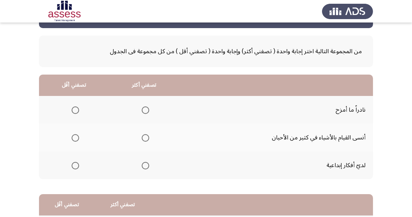
scroll to position [34, 0]
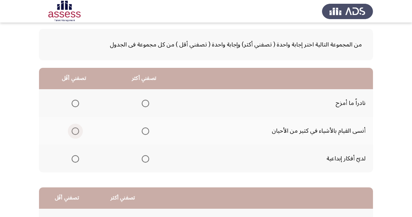
click at [75, 131] on span "Select an option" at bounding box center [75, 131] width 0 height 0
click at [75, 131] on input "Select an option" at bounding box center [76, 132] width 8 height 8
click at [147, 161] on span "Select an option" at bounding box center [146, 159] width 8 height 8
click at [147, 161] on input "Select an option" at bounding box center [146, 159] width 8 height 8
click at [142, 102] on span "Select an option" at bounding box center [146, 104] width 8 height 8
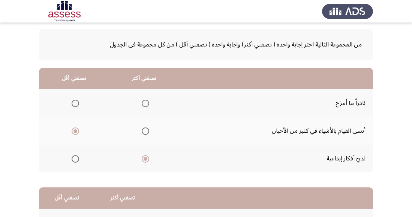
click at [142, 102] on input "Select an option" at bounding box center [146, 104] width 8 height 8
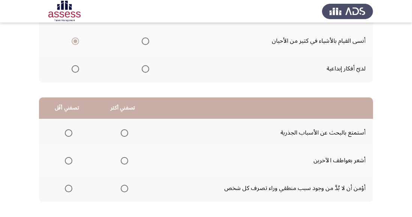
scroll to position [132, 0]
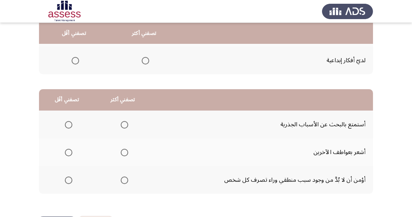
click at [3, 101] on app-assessment-container "السابق Development Assessment التالي من المجموعة التالية اختر إجابة واحدة ( تصف…" at bounding box center [206, 57] width 412 height 319
click at [125, 183] on span "Select an option" at bounding box center [125, 181] width 8 height 8
click at [125, 183] on input "Select an option" at bounding box center [125, 181] width 8 height 8
click at [69, 156] on span "Select an option" at bounding box center [69, 153] width 8 height 8
click at [69, 156] on input "Select an option" at bounding box center [69, 153] width 8 height 8
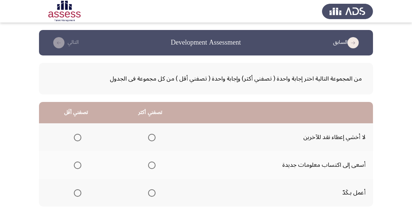
click at [153, 163] on span "Select an option" at bounding box center [152, 166] width 8 height 8
click at [153, 163] on input "Select an option" at bounding box center [152, 166] width 8 height 8
click at [74, 141] on span "Select an option" at bounding box center [78, 138] width 8 height 8
click at [74, 141] on input "Select an option" at bounding box center [78, 138] width 8 height 8
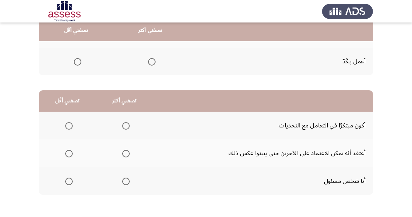
scroll to position [132, 0]
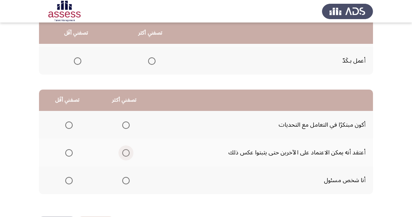
click at [126, 152] on span "Select an option" at bounding box center [126, 153] width 8 height 8
click at [126, 152] on input "Select an option" at bounding box center [126, 153] width 8 height 8
click at [69, 122] on span "Select an option" at bounding box center [69, 126] width 8 height 8
click at [69, 122] on input "Select an option" at bounding box center [69, 126] width 8 height 8
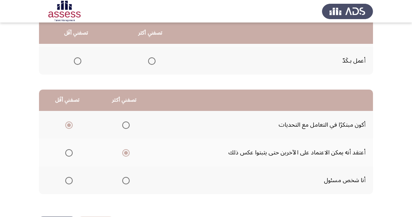
scroll to position [0, 0]
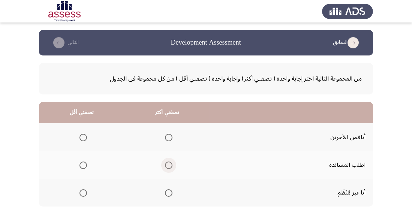
click at [170, 168] on span "Select an option" at bounding box center [169, 166] width 8 height 8
click at [170, 168] on input "Select an option" at bounding box center [169, 166] width 8 height 8
click at [82, 191] on span "Select an option" at bounding box center [84, 193] width 8 height 8
click at [82, 191] on input "Select an option" at bounding box center [84, 193] width 8 height 8
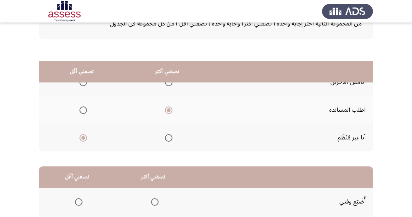
scroll to position [132, 0]
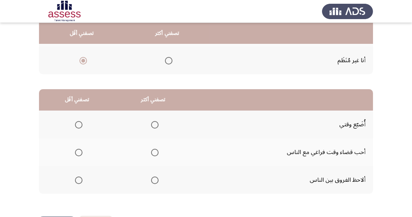
click at [80, 123] on span "Select an option" at bounding box center [79, 125] width 8 height 8
click at [80, 123] on input "Select an option" at bounding box center [79, 125] width 8 height 8
click at [156, 149] on span "Select an option" at bounding box center [155, 153] width 8 height 8
click at [156, 149] on input "Select an option" at bounding box center [155, 153] width 8 height 8
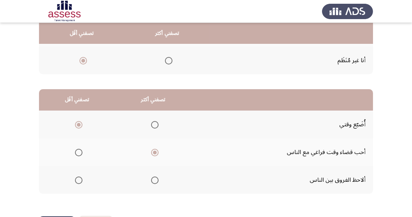
scroll to position [0, 0]
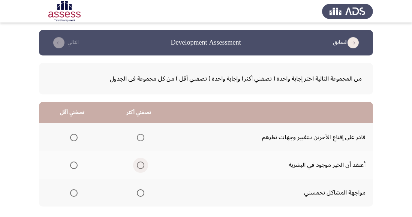
click at [141, 169] on span "Select an option" at bounding box center [141, 166] width 8 height 8
click at [141, 169] on input "Select an option" at bounding box center [141, 166] width 8 height 8
click at [138, 141] on span "Select an option" at bounding box center [141, 138] width 8 height 8
click at [138, 141] on input "Select an option" at bounding box center [141, 138] width 8 height 8
click at [77, 166] on span "Select an option" at bounding box center [74, 166] width 8 height 8
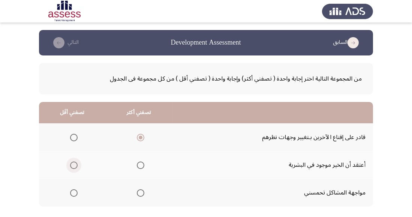
click at [77, 166] on input "Select an option" at bounding box center [74, 166] width 8 height 8
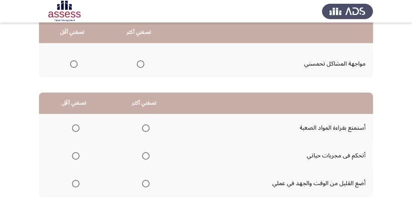
scroll to position [132, 0]
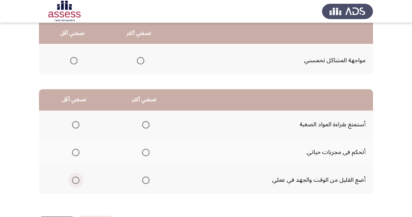
click at [76, 180] on span "Select an option" at bounding box center [76, 180] width 0 height 0
click at [75, 180] on input "Select an option" at bounding box center [76, 181] width 8 height 8
click at [148, 150] on span "Select an option" at bounding box center [146, 153] width 8 height 8
click at [148, 150] on input "Select an option" at bounding box center [146, 153] width 8 height 8
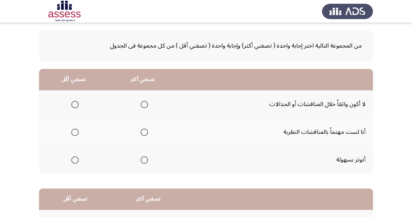
scroll to position [35, 0]
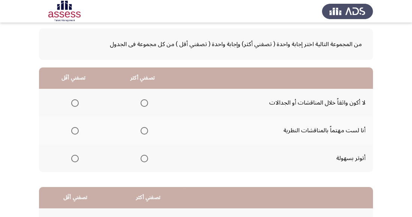
click at [141, 162] on span "Select an option" at bounding box center [145, 159] width 8 height 8
click at [141, 162] on input "Select an option" at bounding box center [145, 159] width 8 height 8
click at [75, 131] on span "Select an option" at bounding box center [75, 131] width 0 height 0
click at [74, 131] on input "Select an option" at bounding box center [75, 131] width 8 height 8
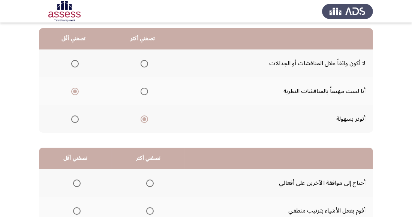
scroll to position [132, 0]
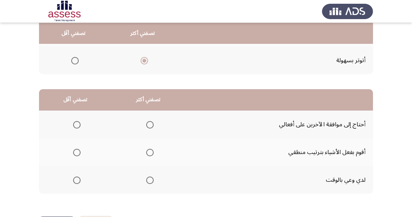
click at [152, 177] on span "Select an option" at bounding box center [150, 181] width 8 height 8
click at [152, 177] on input "Select an option" at bounding box center [150, 181] width 8 height 8
click at [75, 122] on span "Select an option" at bounding box center [77, 125] width 8 height 8
click at [75, 122] on input "Select an option" at bounding box center [77, 125] width 8 height 8
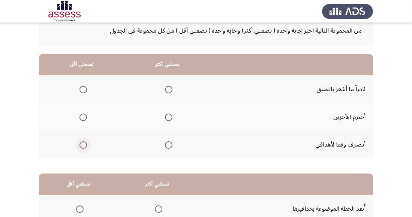
scroll to position [49, 0]
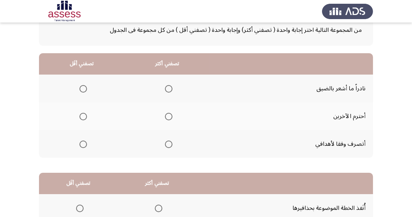
click at [176, 115] on th at bounding box center [168, 116] width 86 height 28
click at [168, 119] on span "Select an option" at bounding box center [169, 117] width 8 height 8
click at [168, 119] on input "Select an option" at bounding box center [169, 117] width 8 height 8
click at [80, 89] on span "Select an option" at bounding box center [84, 89] width 8 height 8
click at [80, 89] on input "Select an option" at bounding box center [84, 89] width 8 height 8
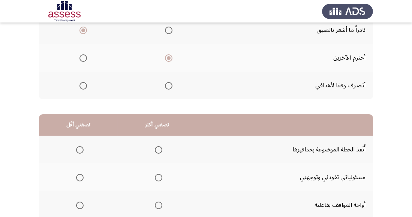
scroll to position [132, 0]
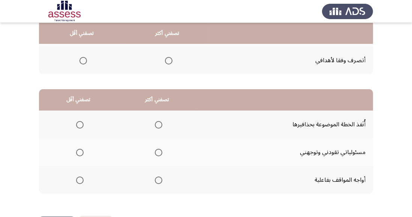
click at [159, 153] on span "Select an option" at bounding box center [159, 153] width 0 height 0
click at [157, 152] on input "Select an option" at bounding box center [159, 153] width 8 height 8
click at [73, 182] on label "Select an option" at bounding box center [78, 181] width 11 height 8
click at [76, 182] on input "Select an option" at bounding box center [80, 181] width 8 height 8
click at [84, 187] on th at bounding box center [78, 180] width 79 height 28
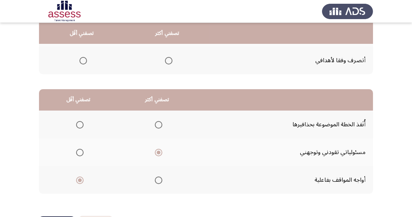
click at [76, 180] on span "Select an option" at bounding box center [80, 181] width 8 height 8
click at [76, 180] on input "Select an option" at bounding box center [80, 181] width 8 height 8
click at [80, 121] on span "Select an option" at bounding box center [80, 125] width 8 height 8
click at [80, 121] on input "Select an option" at bounding box center [80, 125] width 8 height 8
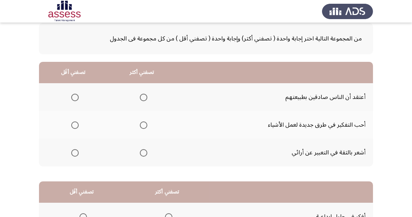
scroll to position [45, 0]
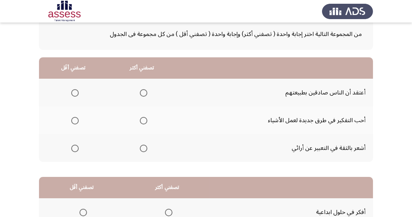
click at [155, 126] on th at bounding box center [142, 121] width 69 height 28
click at [142, 123] on span "Select an option" at bounding box center [144, 121] width 8 height 8
click at [142, 123] on input "Select an option" at bounding box center [144, 121] width 8 height 8
click at [68, 80] on th at bounding box center [73, 93] width 69 height 28
click at [76, 90] on span "Select an option" at bounding box center [75, 93] width 8 height 8
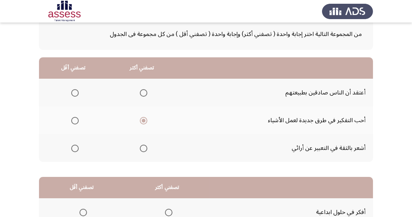
click at [76, 90] on input "Select an option" at bounding box center [75, 93] width 8 height 8
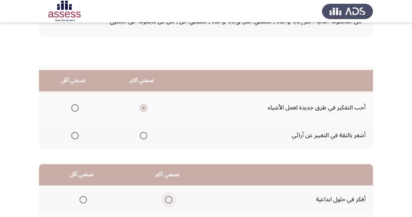
scroll to position [132, 0]
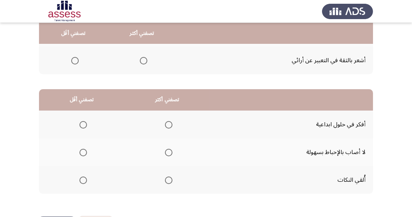
click at [168, 151] on span "Select an option" at bounding box center [169, 153] width 8 height 8
click at [168, 151] on input "Select an option" at bounding box center [169, 153] width 8 height 8
click at [80, 181] on span "Select an option" at bounding box center [84, 181] width 8 height 8
click at [80, 181] on input "Select an option" at bounding box center [84, 181] width 8 height 8
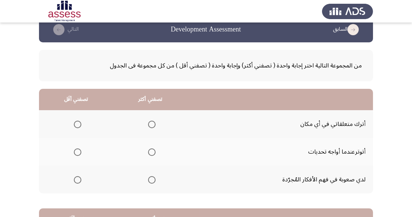
scroll to position [48, 0]
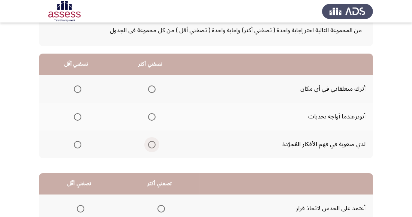
click at [153, 145] on span "Select an option" at bounding box center [152, 145] width 8 height 8
click at [153, 145] on input "Select an option" at bounding box center [152, 145] width 8 height 8
click at [79, 86] on span "Select an option" at bounding box center [78, 90] width 8 height 8
click at [79, 86] on input "Select an option" at bounding box center [78, 90] width 8 height 8
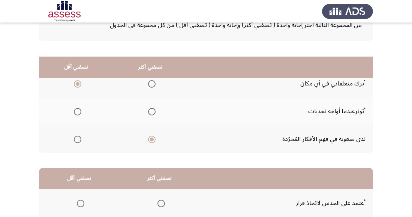
scroll to position [132, 0]
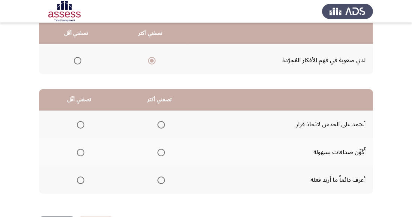
click at [80, 150] on span "Select an option" at bounding box center [81, 153] width 8 height 8
click at [80, 150] on input "Select an option" at bounding box center [81, 153] width 8 height 8
click at [158, 127] on span "Select an option" at bounding box center [162, 125] width 8 height 8
click at [158, 127] on input "Select an option" at bounding box center [162, 125] width 8 height 8
click at [158, 155] on span "Select an option" at bounding box center [162, 153] width 8 height 8
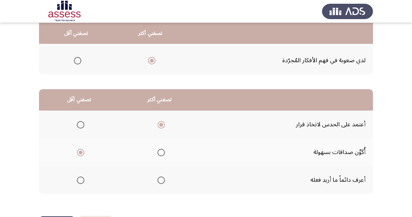
click at [158, 155] on input "Select an option" at bounding box center [162, 153] width 8 height 8
click at [78, 123] on span "Select an option" at bounding box center [81, 125] width 8 height 8
click at [78, 123] on input "Select an option" at bounding box center [81, 125] width 8 height 8
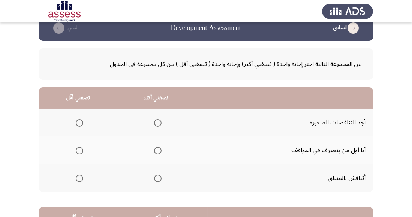
scroll to position [16, 0]
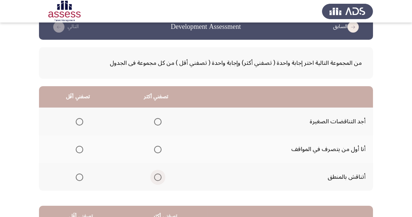
click at [158, 179] on span "Select an option" at bounding box center [158, 178] width 8 height 8
click at [158, 179] on input "Select an option" at bounding box center [158, 178] width 8 height 8
click at [154, 152] on span "Select an option" at bounding box center [158, 150] width 8 height 8
click at [154, 152] on input "Select an option" at bounding box center [158, 150] width 8 height 8
click at [76, 176] on span "Select an option" at bounding box center [80, 178] width 8 height 8
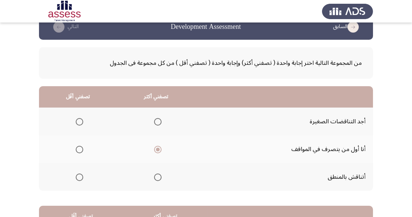
click at [76, 176] on input "Select an option" at bounding box center [80, 178] width 8 height 8
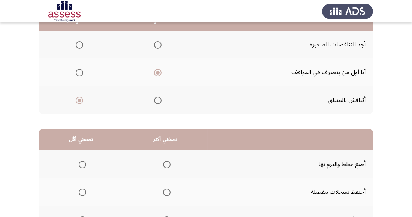
scroll to position [132, 0]
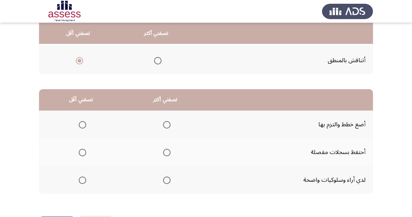
click at [168, 121] on span "Select an option" at bounding box center [167, 125] width 8 height 8
click at [168, 121] on input "Select an option" at bounding box center [167, 125] width 8 height 8
click at [77, 149] on label "Select an option" at bounding box center [81, 153] width 11 height 8
click at [79, 149] on input "Select an option" at bounding box center [83, 153] width 8 height 8
click at [65, 212] on div "من المجموعة التالية اختر إجابة واحدة ( تصفني أكثر) وإجابة واحدة ( تصفني أقل ) م…" at bounding box center [206, 69] width 334 height 293
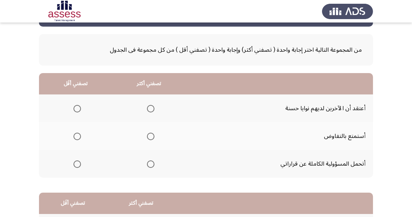
scroll to position [30, 0]
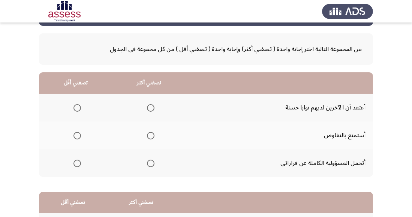
click at [149, 167] on span "Select an option" at bounding box center [151, 164] width 8 height 8
click at [149, 167] on input "Select an option" at bounding box center [151, 164] width 8 height 8
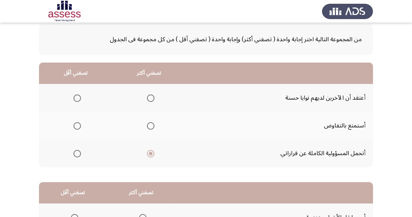
scroll to position [41, 0]
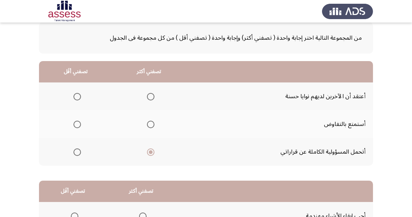
click at [74, 93] on span "Select an option" at bounding box center [78, 97] width 8 height 8
click at [74, 93] on input "Select an option" at bounding box center [78, 97] width 8 height 8
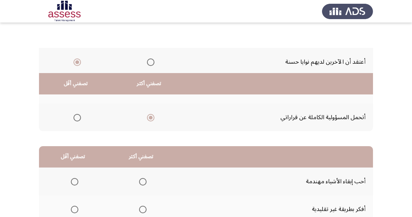
scroll to position [132, 0]
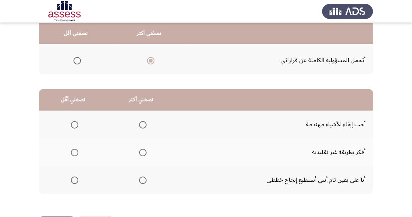
click at [139, 182] on span "Select an option" at bounding box center [143, 181] width 8 height 8
click at [139, 182] on input "Select an option" at bounding box center [143, 181] width 8 height 8
click at [74, 122] on span "Select an option" at bounding box center [75, 125] width 8 height 8
click at [74, 122] on input "Select an option" at bounding box center [75, 125] width 8 height 8
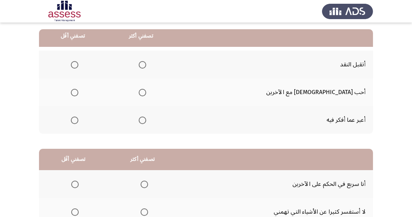
scroll to position [72, 0]
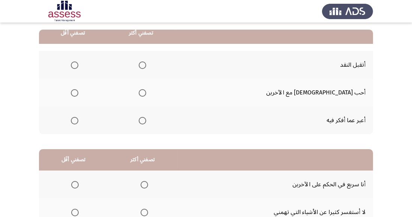
click at [175, 91] on th at bounding box center [141, 93] width 68 height 28
click at [146, 95] on span "Select an option" at bounding box center [143, 93] width 8 height 8
click at [146, 95] on input "Select an option" at bounding box center [143, 93] width 8 height 8
click at [78, 123] on span "Select an option" at bounding box center [75, 121] width 8 height 8
click at [78, 123] on input "Select an option" at bounding box center [75, 121] width 8 height 8
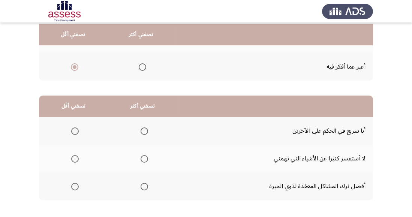
scroll to position [128, 0]
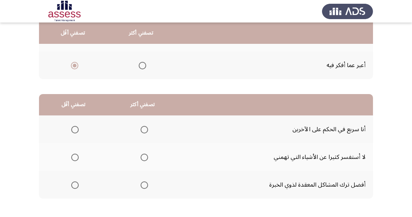
click at [76, 175] on th at bounding box center [73, 185] width 69 height 28
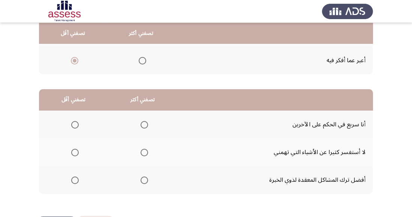
scroll to position [132, 0]
click at [75, 180] on span "Select an option" at bounding box center [75, 180] width 0 height 0
click at [75, 180] on input "Select an option" at bounding box center [75, 181] width 8 height 8
click at [147, 121] on span "Select an option" at bounding box center [145, 125] width 8 height 8
click at [147, 121] on input "Select an option" at bounding box center [145, 125] width 8 height 8
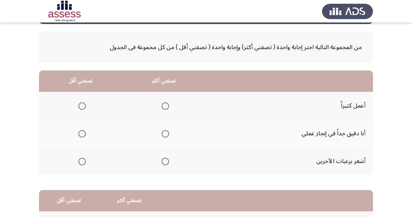
scroll to position [33, 0]
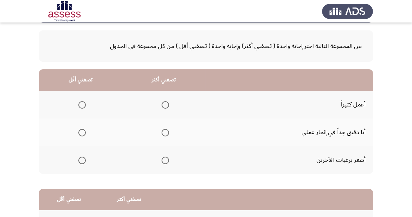
click at [81, 163] on span "Select an option" at bounding box center [82, 161] width 8 height 8
click at [81, 163] on input "Select an option" at bounding box center [82, 161] width 8 height 8
click at [166, 103] on span "Select an option" at bounding box center [166, 105] width 8 height 8
click at [166, 103] on input "Select an option" at bounding box center [166, 105] width 8 height 8
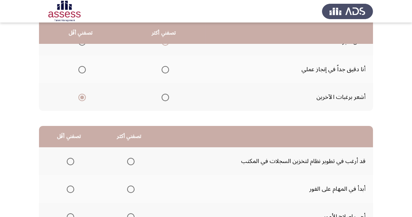
scroll to position [100, 0]
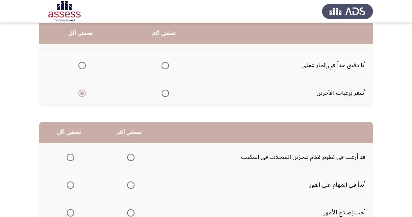
click at [166, 69] on span "Select an option" at bounding box center [166, 66] width 8 height 8
click at [166, 69] on input "Select an option" at bounding box center [166, 66] width 8 height 8
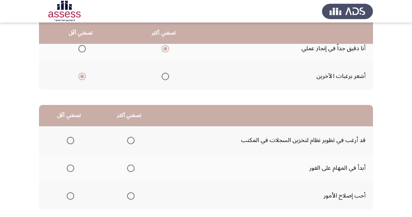
scroll to position [117, 0]
click at [68, 138] on span "Select an option" at bounding box center [71, 141] width 8 height 8
click at [68, 138] on input "Select an option" at bounding box center [71, 141] width 8 height 8
click at [129, 170] on span "Select an option" at bounding box center [131, 169] width 8 height 8
click at [129, 170] on input "Select an option" at bounding box center [131, 169] width 8 height 8
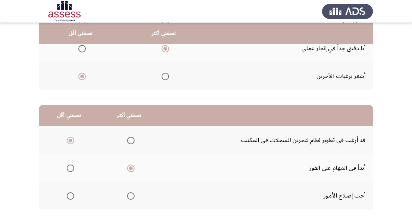
scroll to position [132, 0]
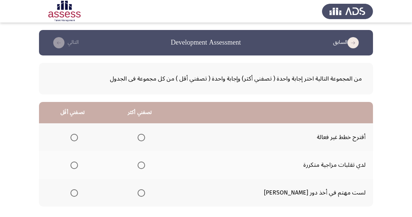
click at [78, 166] on span "Select an option" at bounding box center [75, 166] width 8 height 8
click at [78, 166] on input "Select an option" at bounding box center [75, 166] width 8 height 8
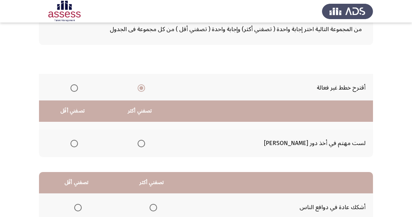
scroll to position [132, 0]
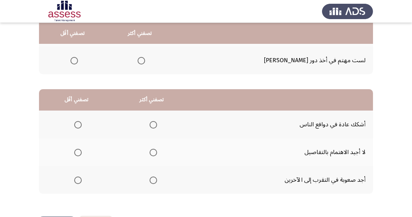
click at [156, 122] on span "Select an option" at bounding box center [154, 125] width 8 height 8
click at [156, 122] on input "Select an option" at bounding box center [154, 125] width 8 height 8
click at [75, 153] on span "Select an option" at bounding box center [78, 153] width 8 height 8
click at [75, 153] on input "Select an option" at bounding box center [78, 153] width 8 height 8
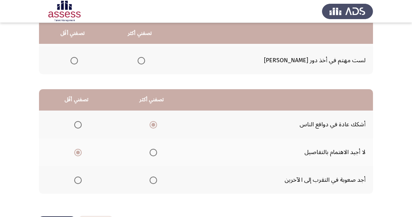
scroll to position [0, 0]
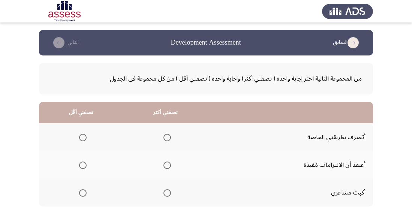
click at [169, 135] on span "Select an option" at bounding box center [168, 138] width 8 height 8
click at [169, 135] on input "Select an option" at bounding box center [168, 138] width 8 height 8
click at [81, 168] on span "Select an option" at bounding box center [83, 166] width 8 height 8
click at [81, 168] on input "Select an option" at bounding box center [83, 166] width 8 height 8
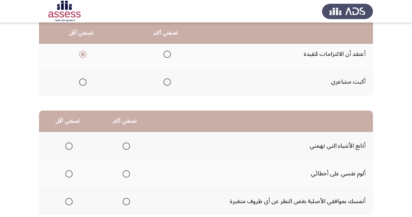
scroll to position [132, 0]
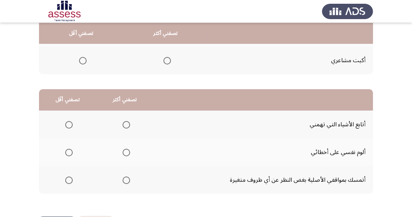
click at [120, 153] on label "Select an option" at bounding box center [125, 153] width 11 height 8
click at [123, 153] on input "Select an option" at bounding box center [127, 153] width 8 height 8
click at [66, 179] on span "Select an option" at bounding box center [69, 181] width 8 height 8
click at [66, 179] on input "Select an option" at bounding box center [69, 181] width 8 height 8
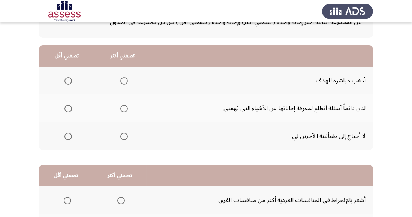
scroll to position [58, 0]
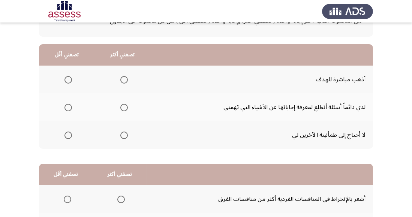
click at [127, 110] on span "Select an option" at bounding box center [124, 108] width 8 height 8
click at [127, 110] on input "Select an option" at bounding box center [124, 108] width 8 height 8
click at [158, 191] on td "أشعر بالإنخراط في المنافسات الفردية أكثر من منافسات الفرق" at bounding box center [260, 199] width 227 height 28
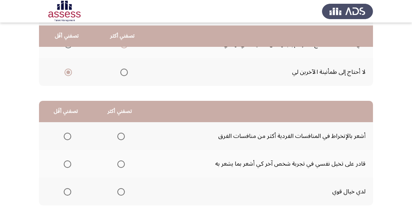
scroll to position [132, 0]
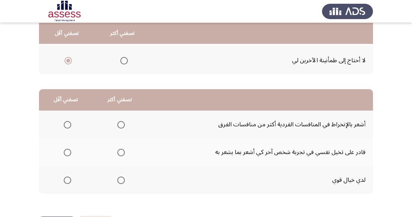
click at [122, 149] on span "Select an option" at bounding box center [121, 153] width 8 height 8
click at [122, 149] on input "Select an option" at bounding box center [121, 153] width 8 height 8
click at [64, 122] on span "Select an option" at bounding box center [68, 125] width 8 height 8
click at [64, 122] on input "Select an option" at bounding box center [68, 125] width 8 height 8
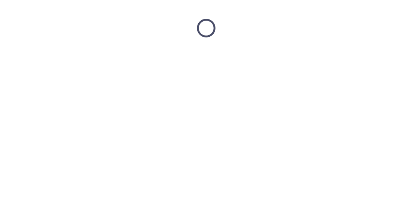
scroll to position [0, 0]
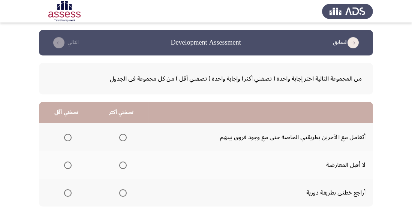
click at [120, 194] on span "Select an option" at bounding box center [123, 193] width 8 height 8
click at [120, 194] on input "Select an option" at bounding box center [123, 193] width 8 height 8
click at [65, 163] on span "Select an option" at bounding box center [68, 166] width 8 height 8
click at [65, 163] on input "Select an option" at bounding box center [68, 166] width 8 height 8
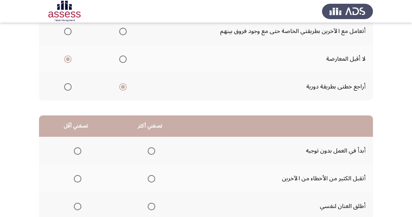
scroll to position [132, 0]
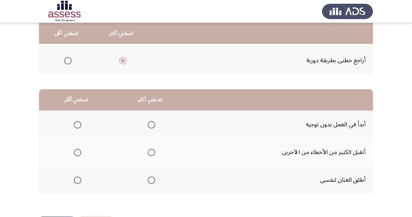
click at [153, 172] on th at bounding box center [150, 180] width 74 height 28
click at [152, 183] on span "Select an option" at bounding box center [152, 181] width 8 height 8
click at [152, 183] on input "Select an option" at bounding box center [152, 181] width 8 height 8
click at [80, 150] on span "Select an option" at bounding box center [78, 153] width 8 height 8
click at [80, 150] on input "Select an option" at bounding box center [78, 153] width 8 height 8
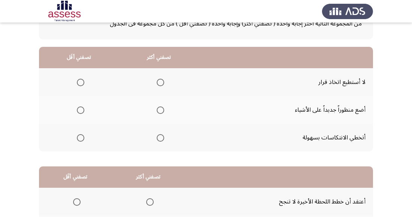
scroll to position [56, 0]
click at [157, 138] on span "Select an option" at bounding box center [161, 138] width 8 height 8
click at [157, 138] on input "Select an option" at bounding box center [161, 138] width 8 height 8
click at [80, 78] on span "Select an option" at bounding box center [81, 82] width 8 height 8
click at [80, 78] on input "Select an option" at bounding box center [81, 82] width 8 height 8
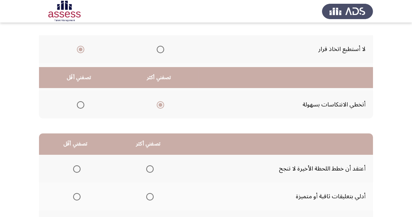
scroll to position [132, 0]
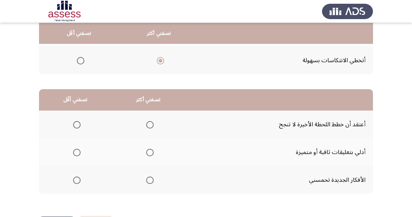
click at [152, 177] on span "Select an option" at bounding box center [150, 181] width 8 height 8
click at [152, 177] on input "Select an option" at bounding box center [150, 181] width 8 height 8
click at [75, 127] on span "Select an option" at bounding box center [77, 125] width 8 height 8
click at [75, 127] on input "Select an option" at bounding box center [77, 125] width 8 height 8
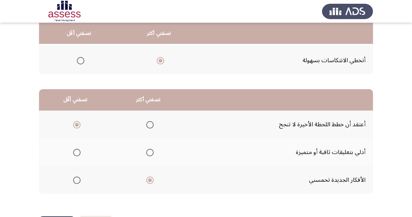
scroll to position [0, 0]
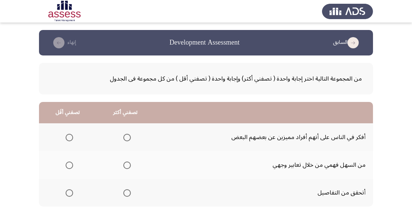
click at [347, 42] on button "السابق" at bounding box center [347, 43] width 33 height 12
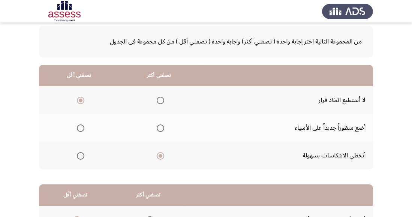
scroll to position [132, 0]
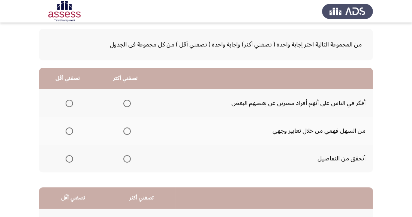
scroll to position [36, 0]
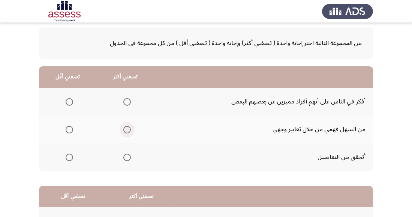
click at [126, 127] on span "Select an option" at bounding box center [127, 130] width 8 height 8
click at [126, 127] on input "Select an option" at bounding box center [127, 130] width 8 height 8
click at [69, 101] on span "Select an option" at bounding box center [70, 102] width 8 height 8
click at [69, 101] on input "Select an option" at bounding box center [70, 102] width 8 height 8
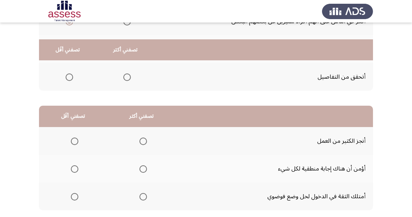
scroll to position [132, 0]
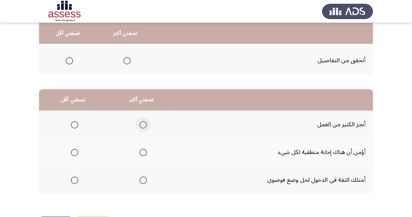
click at [146, 125] on span "Select an option" at bounding box center [144, 125] width 8 height 8
click at [146, 125] on input "Select an option" at bounding box center [144, 125] width 8 height 8
click at [75, 155] on span "Select an option" at bounding box center [75, 153] width 8 height 8
click at [75, 155] on input "Select an option" at bounding box center [75, 153] width 8 height 8
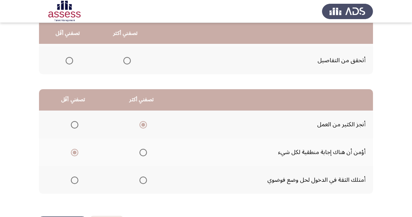
scroll to position [0, 0]
